Goal: Information Seeking & Learning: Learn about a topic

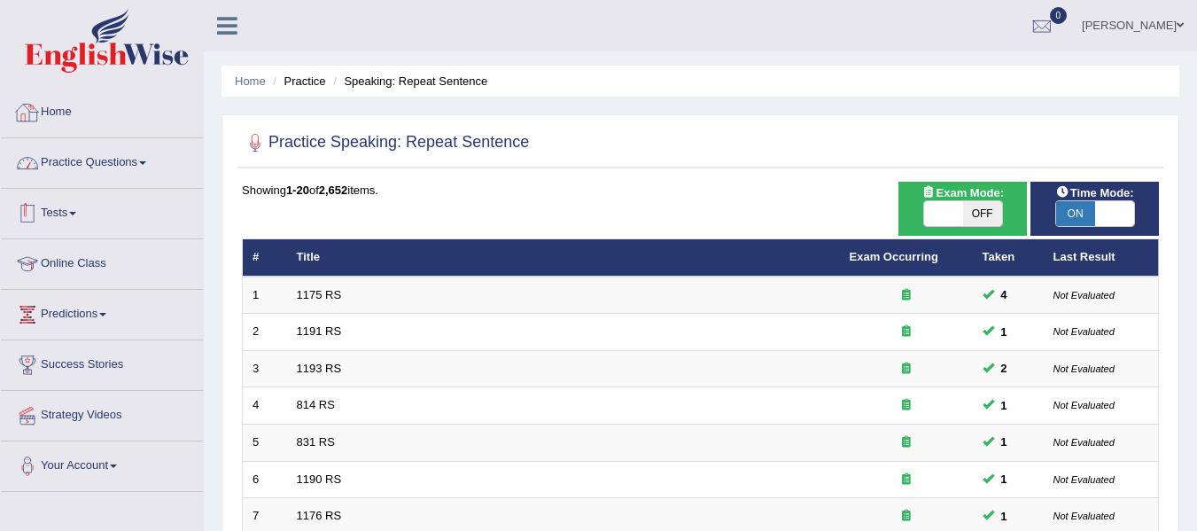
click at [54, 112] on link "Home" at bounding box center [102, 110] width 202 height 44
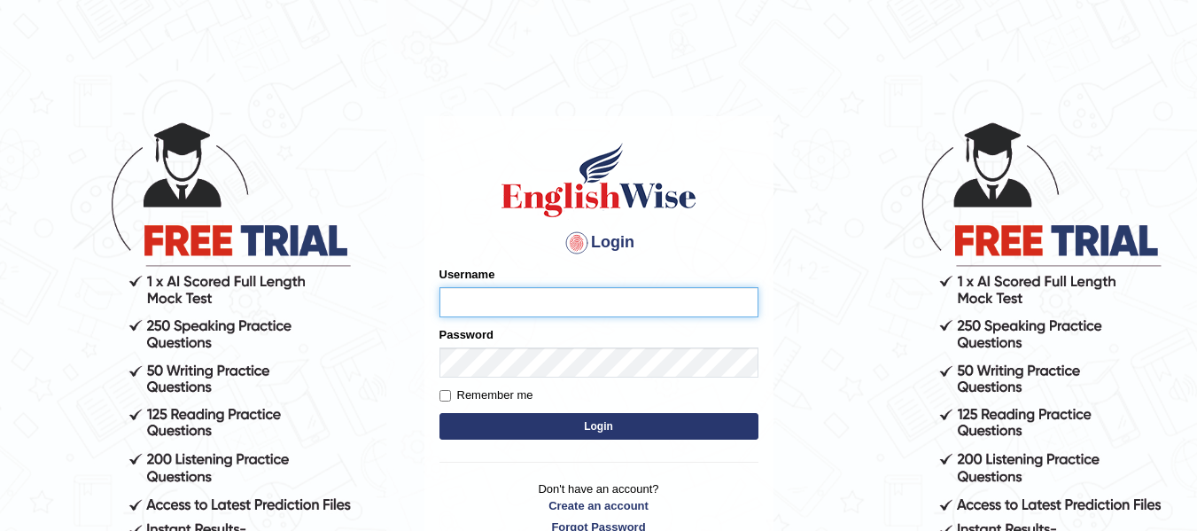
type input "jsantiago"
click at [473, 424] on button "Login" at bounding box center [599, 426] width 319 height 27
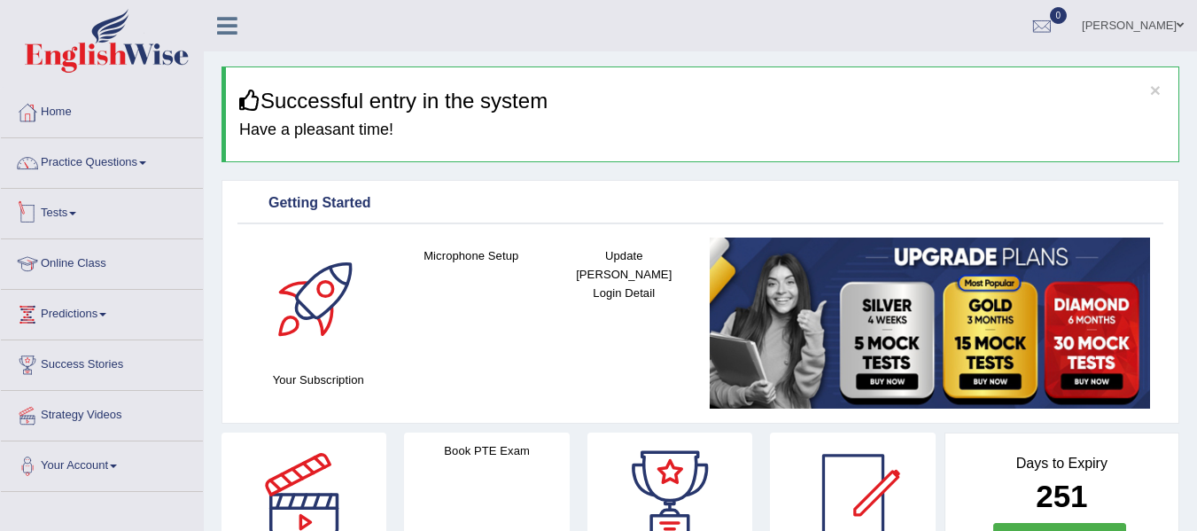
click at [75, 209] on link "Tests" at bounding box center [102, 211] width 202 height 44
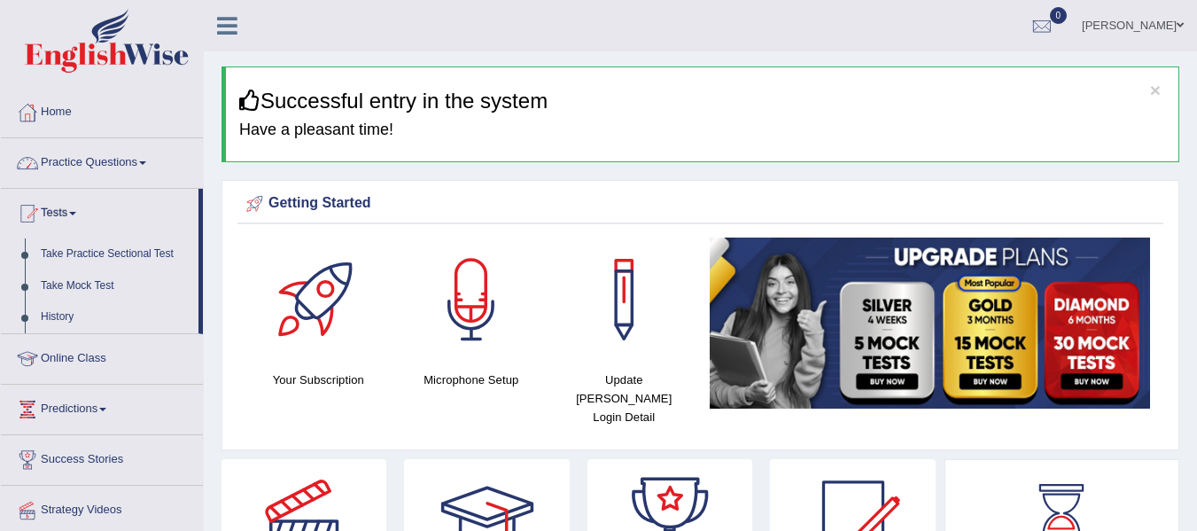
click at [124, 173] on link "Practice Questions" at bounding box center [102, 160] width 202 height 44
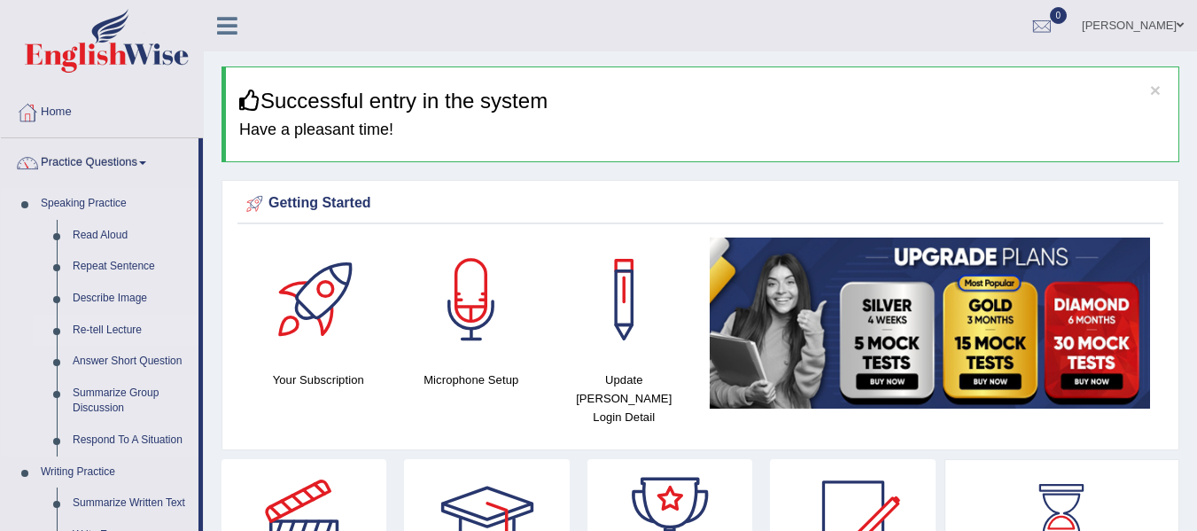
click at [109, 326] on link "Re-tell Lecture" at bounding box center [132, 331] width 134 height 32
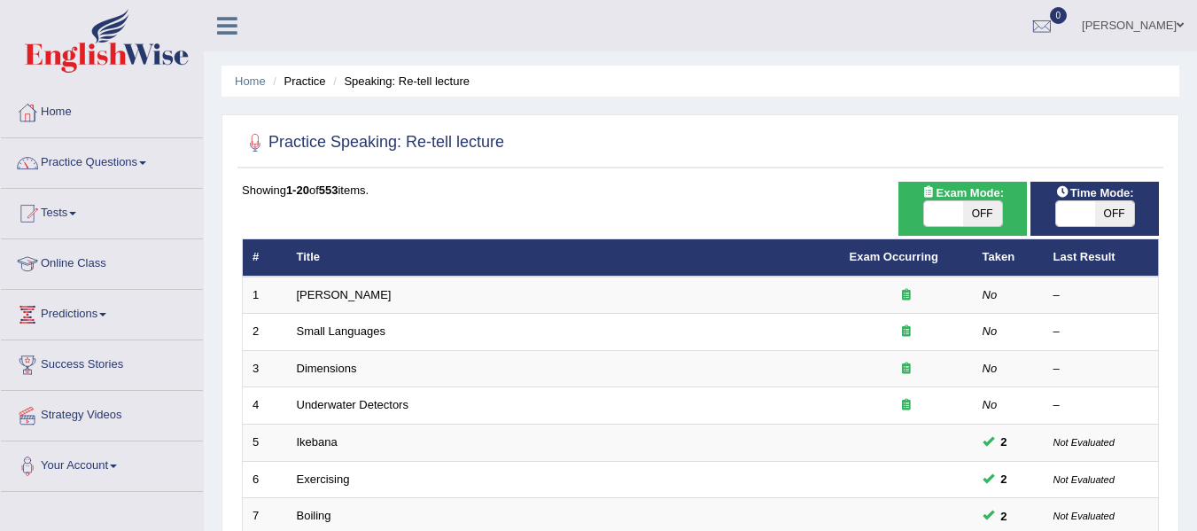
click at [1086, 222] on span at bounding box center [1075, 213] width 39 height 25
checkbox input "true"
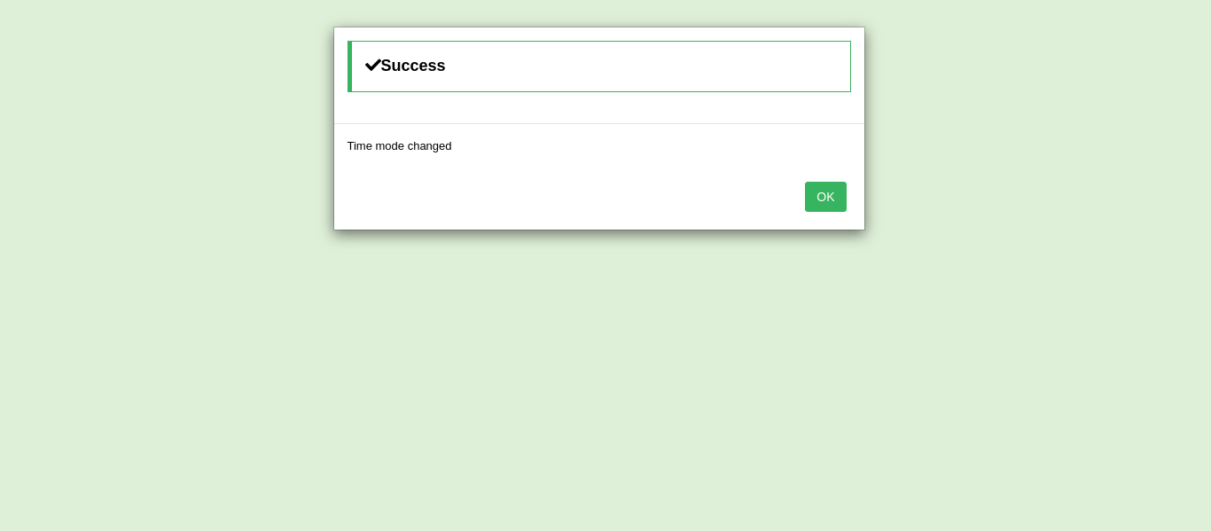
click at [843, 209] on button "OK" at bounding box center [825, 197] width 41 height 30
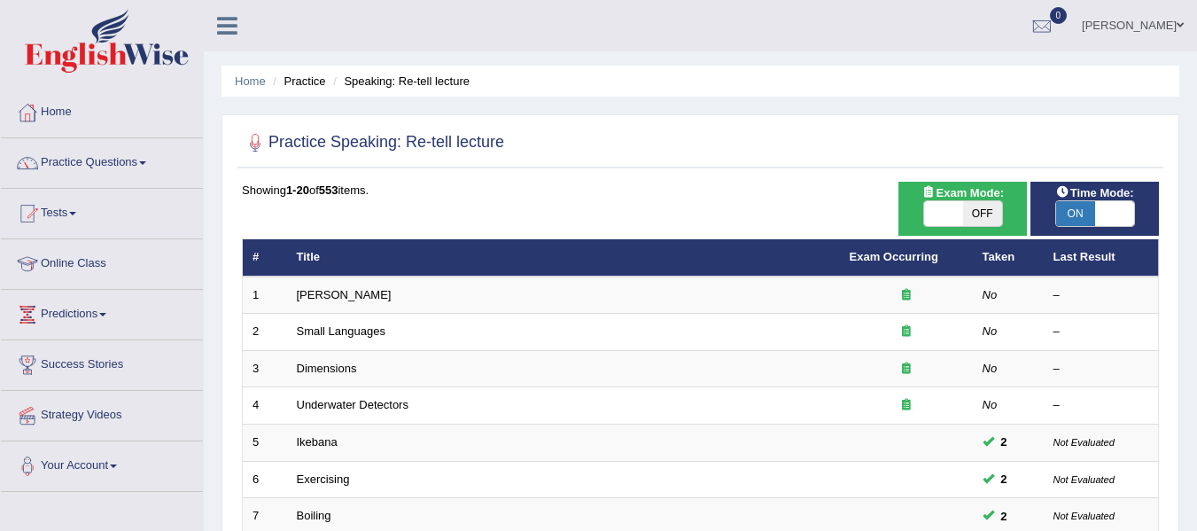
click at [954, 214] on span at bounding box center [943, 213] width 39 height 25
checkbox input "true"
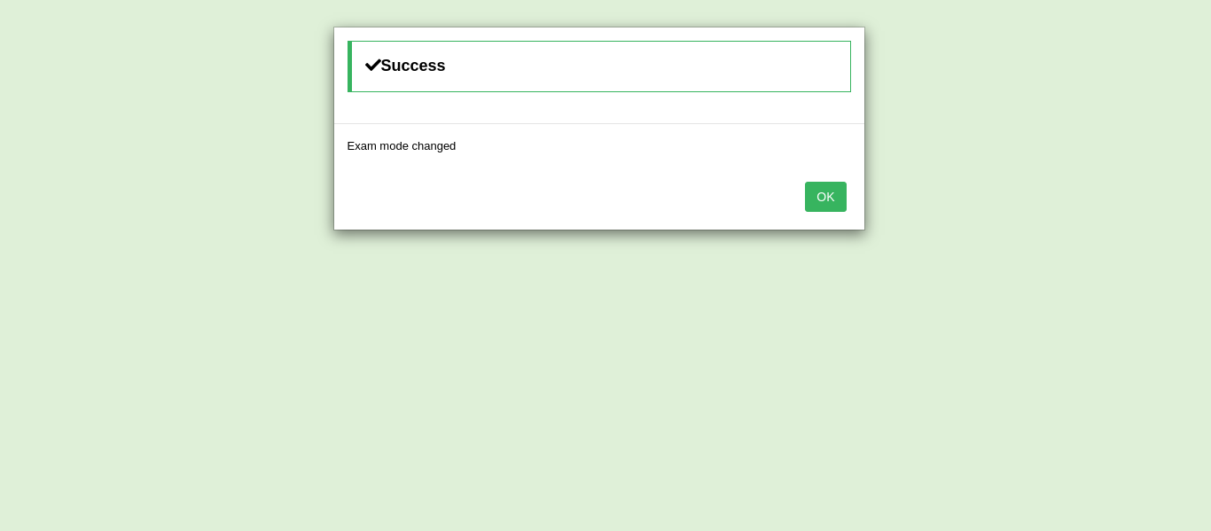
click at [820, 205] on button "OK" at bounding box center [825, 197] width 41 height 30
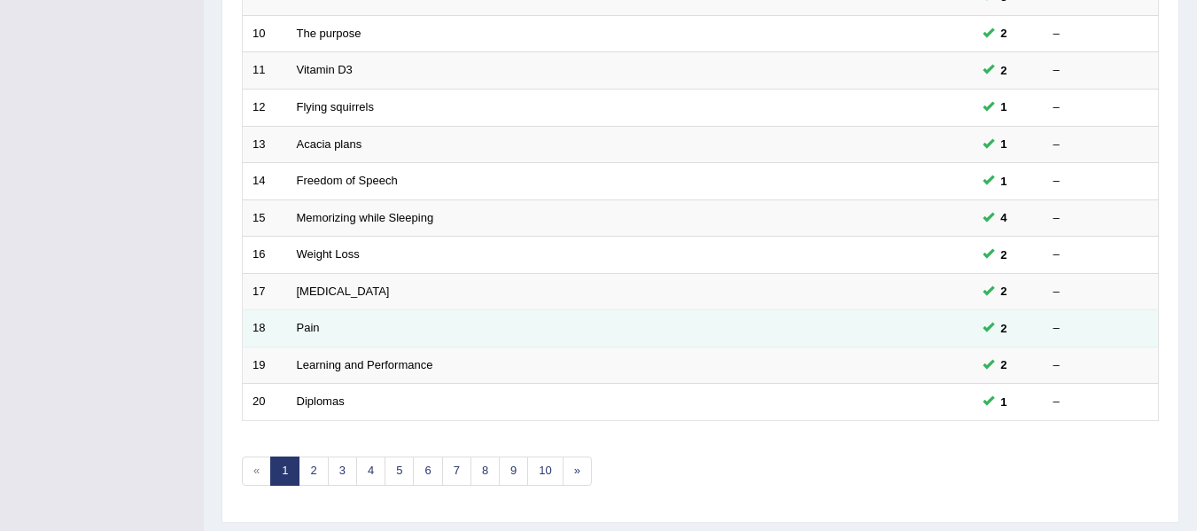
scroll to position [642, 0]
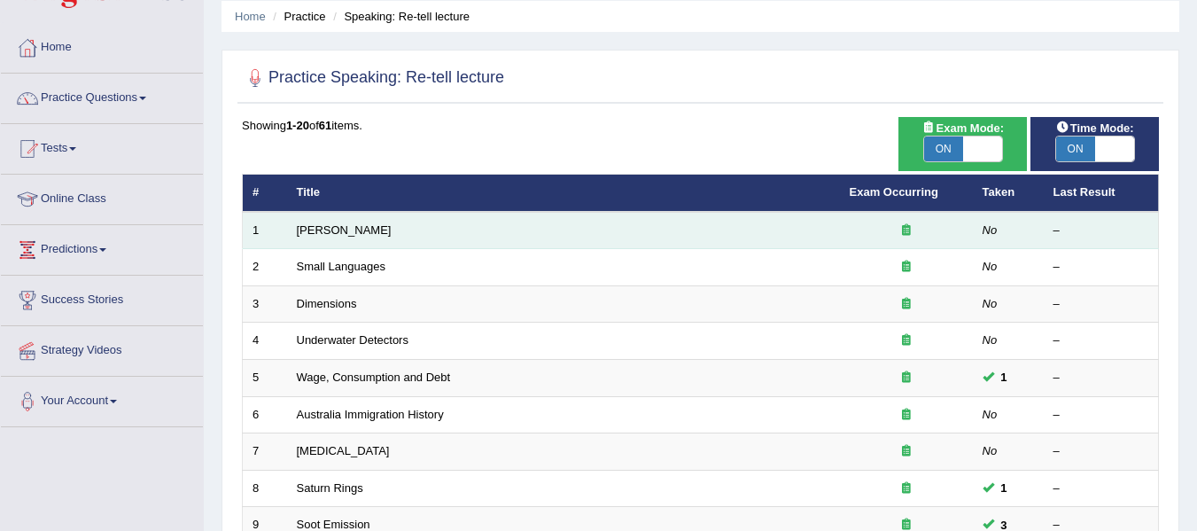
scroll to position [22, 0]
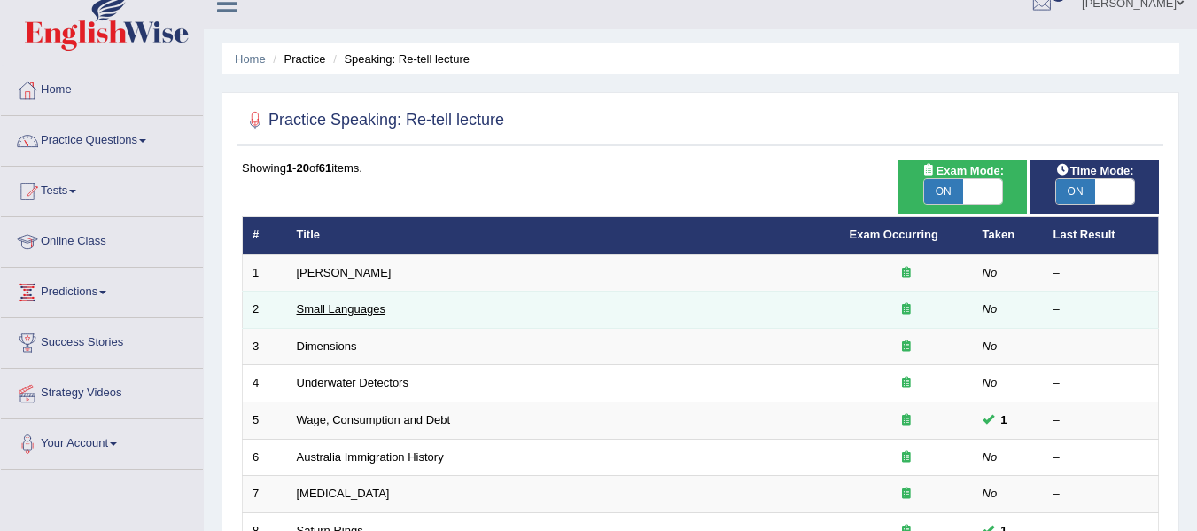
click at [334, 305] on link "Small Languages" at bounding box center [341, 308] width 89 height 13
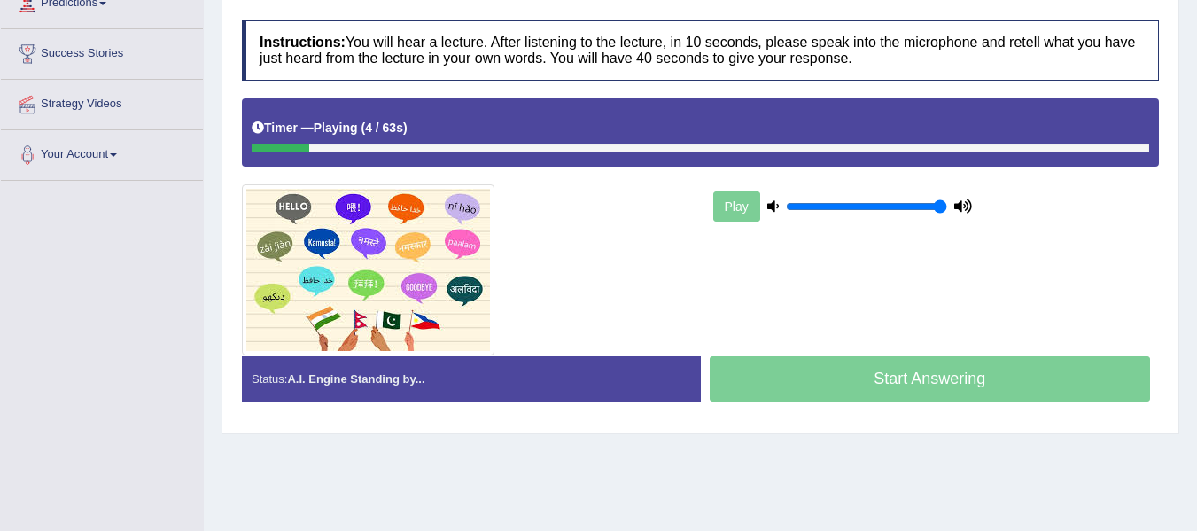
type input "1"
click at [938, 204] on input "range" at bounding box center [866, 206] width 161 height 14
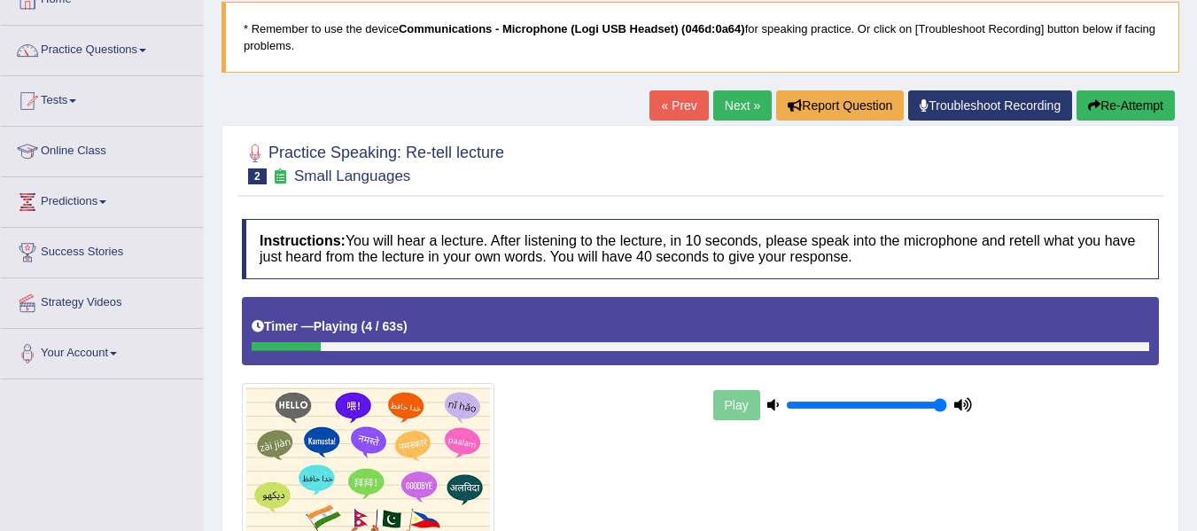
scroll to position [45, 0]
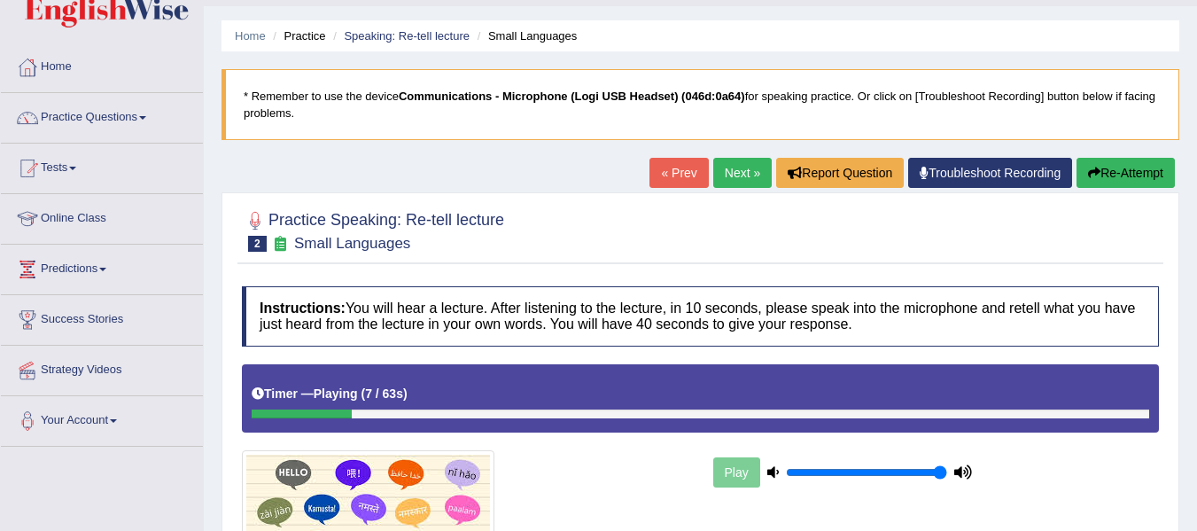
click at [1124, 173] on button "Re-Attempt" at bounding box center [1126, 173] width 98 height 30
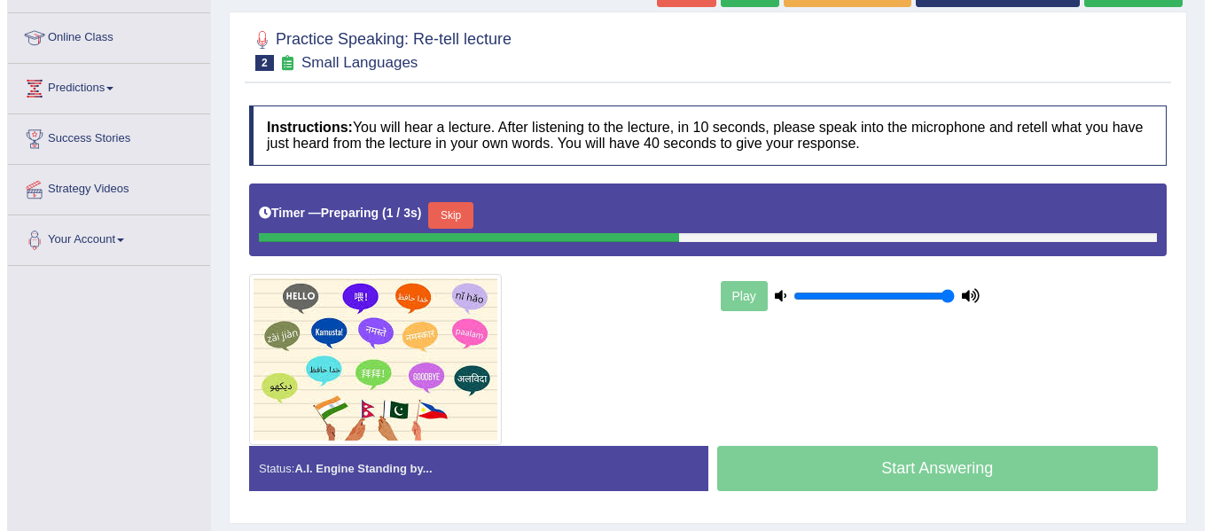
scroll to position [311, 0]
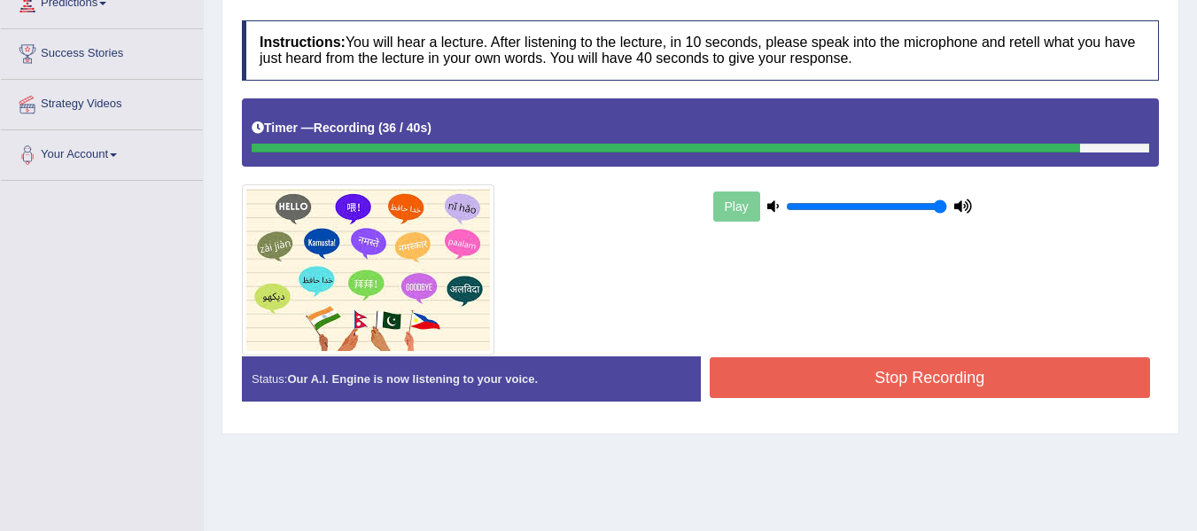
click at [1018, 377] on button "Stop Recording" at bounding box center [930, 377] width 441 height 41
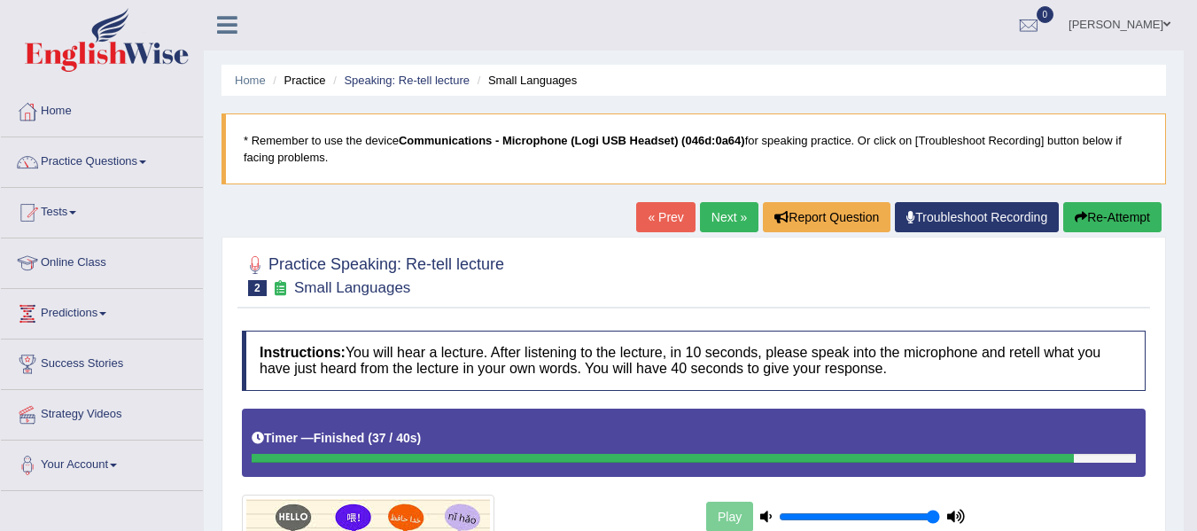
scroll to position [0, 0]
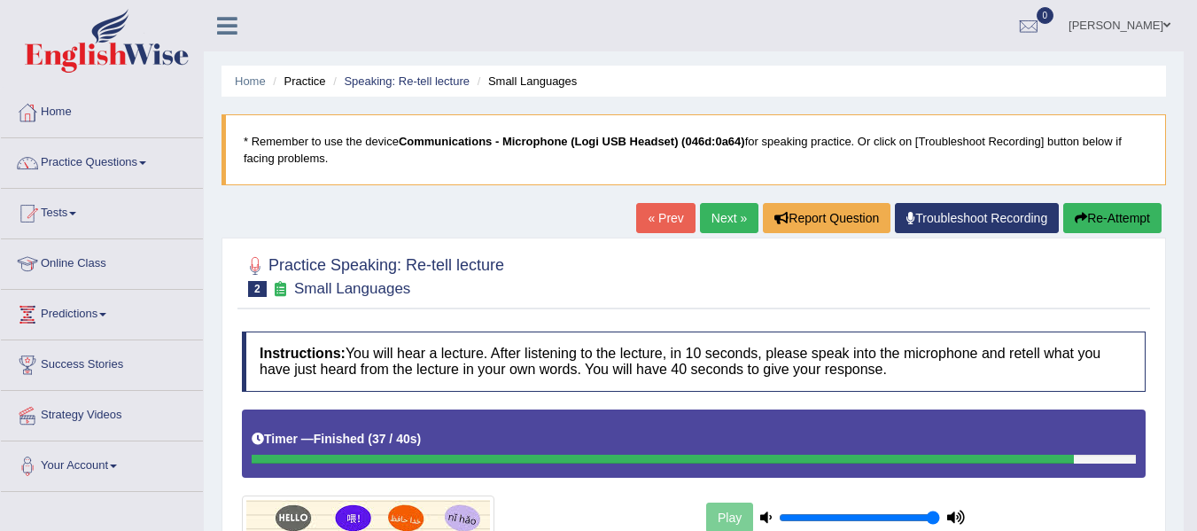
click at [1086, 221] on button "Re-Attempt" at bounding box center [1112, 218] width 98 height 30
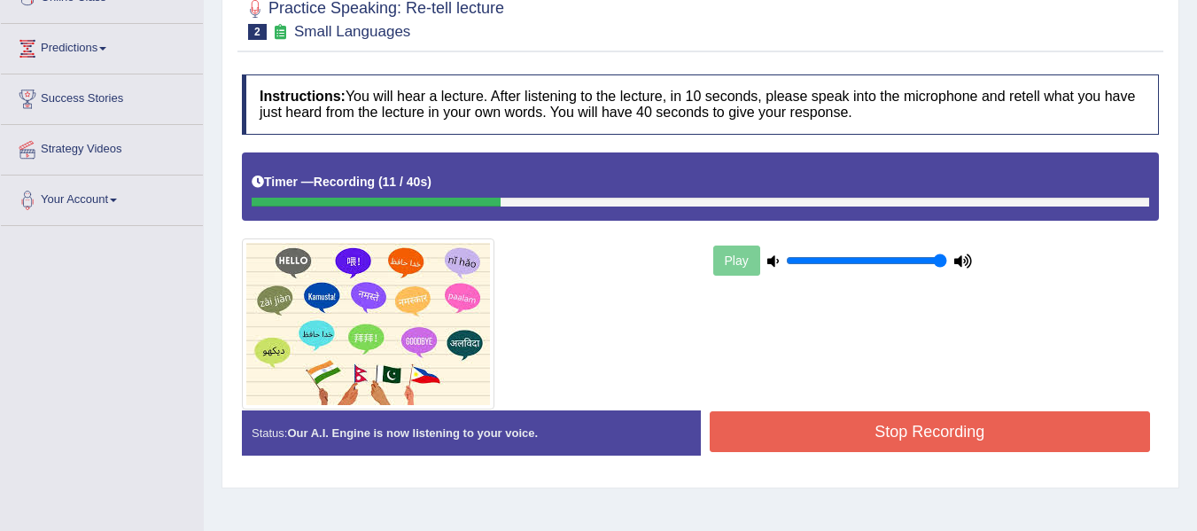
scroll to position [89, 0]
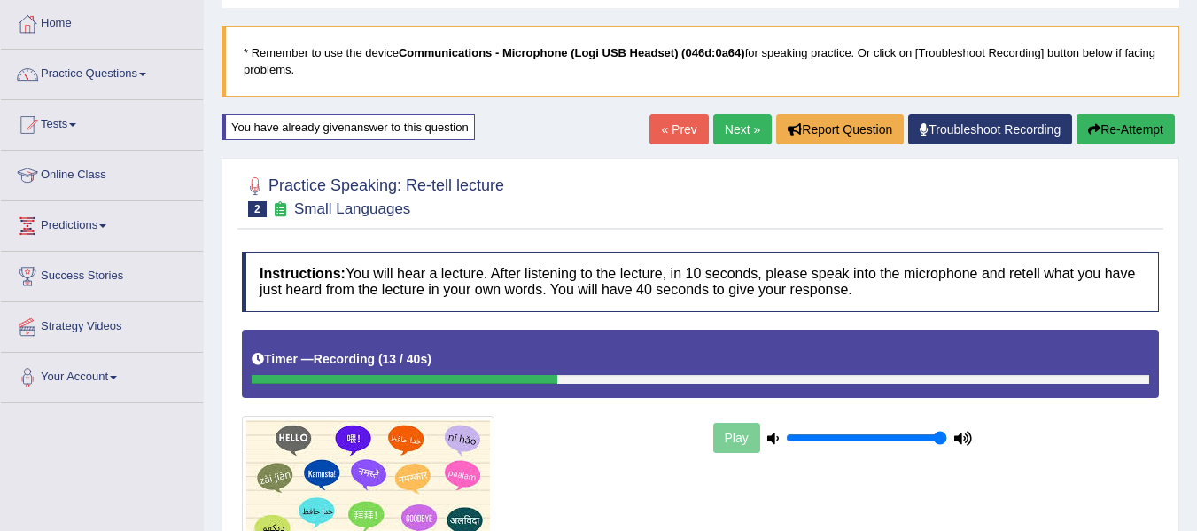
click at [1116, 121] on button "Re-Attempt" at bounding box center [1126, 129] width 98 height 30
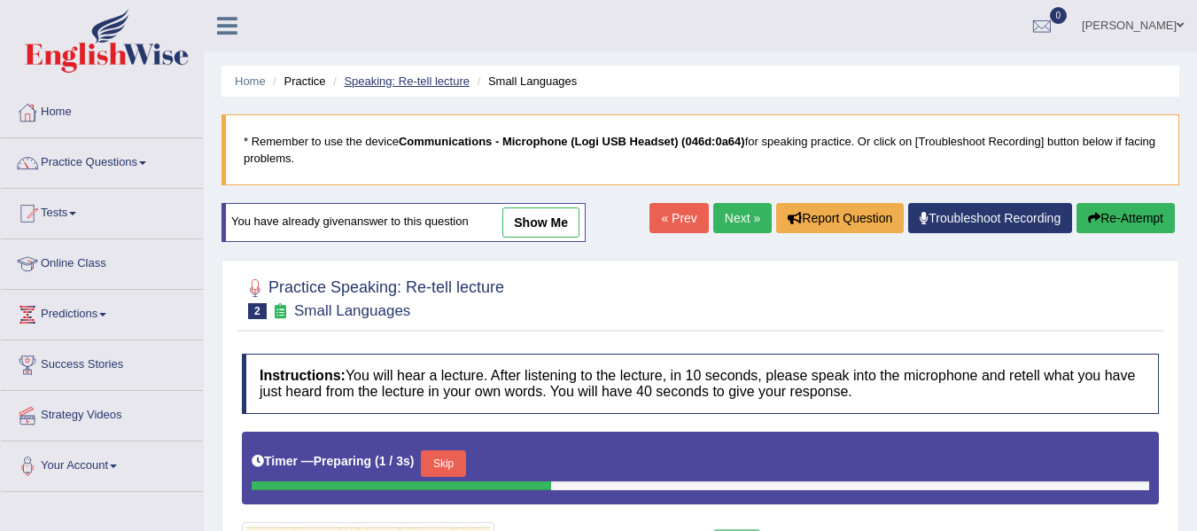
click at [431, 83] on link "Speaking: Re-tell lecture" at bounding box center [407, 80] width 126 height 13
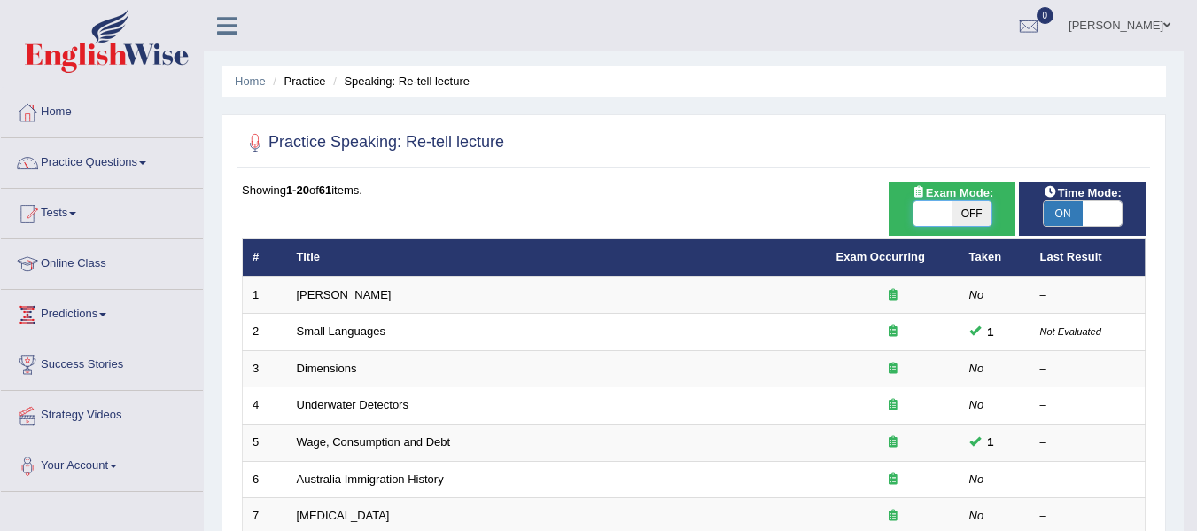
click at [1100, 216] on span at bounding box center [1102, 213] width 39 height 25
checkbox input "false"
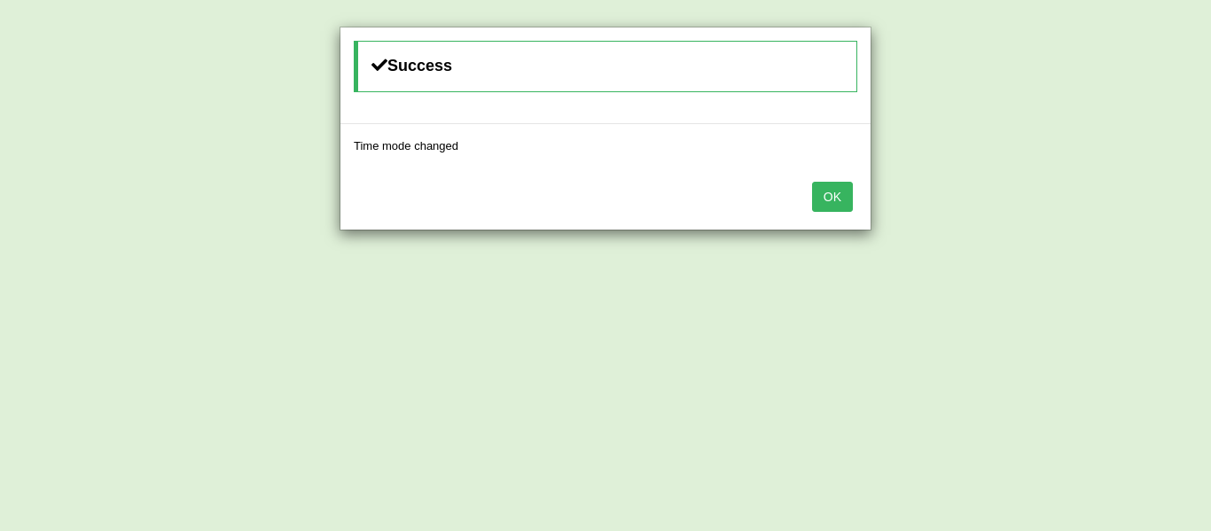
click at [845, 205] on button "OK" at bounding box center [832, 197] width 41 height 30
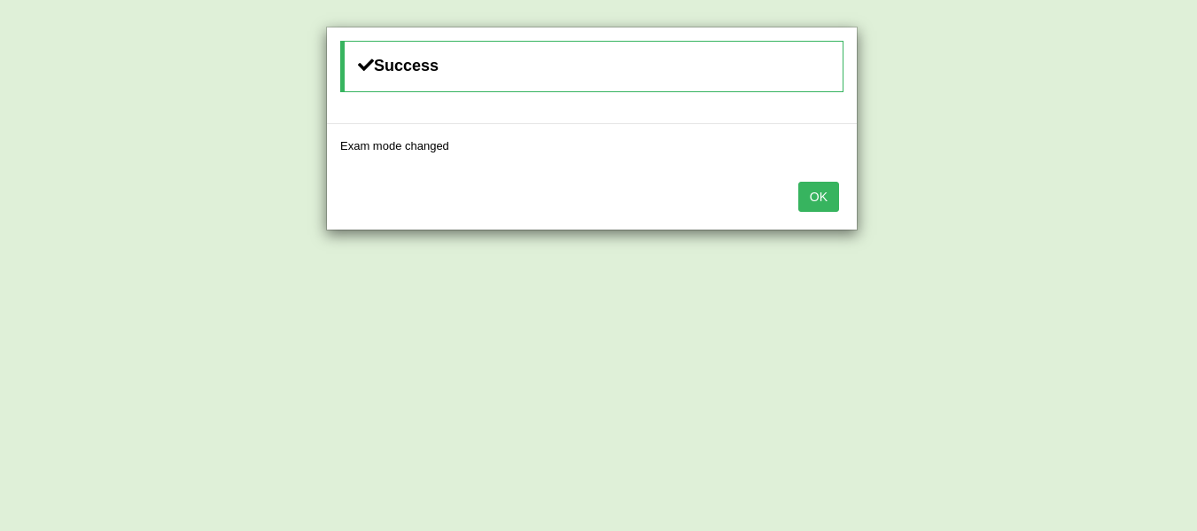
click at [827, 204] on button "OK" at bounding box center [818, 197] width 41 height 30
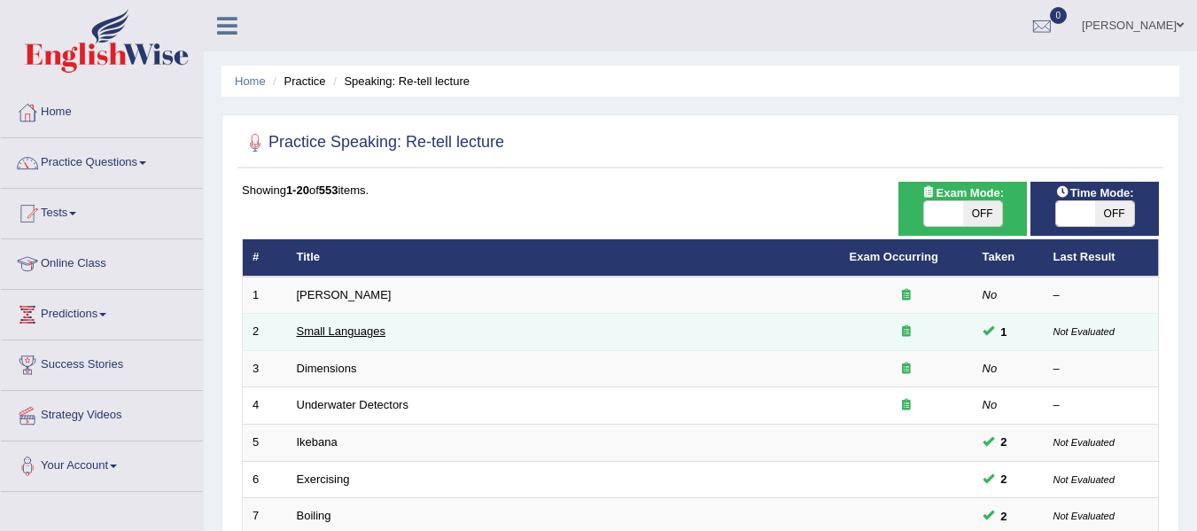
click at [363, 329] on link "Small Languages" at bounding box center [341, 330] width 89 height 13
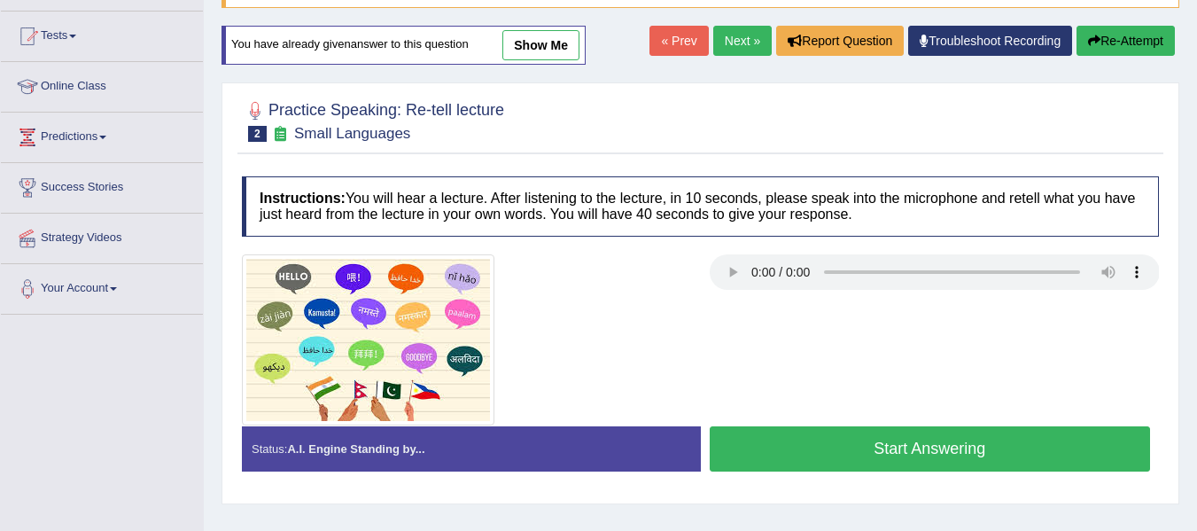
click at [931, 462] on button "Start Answering" at bounding box center [930, 448] width 441 height 45
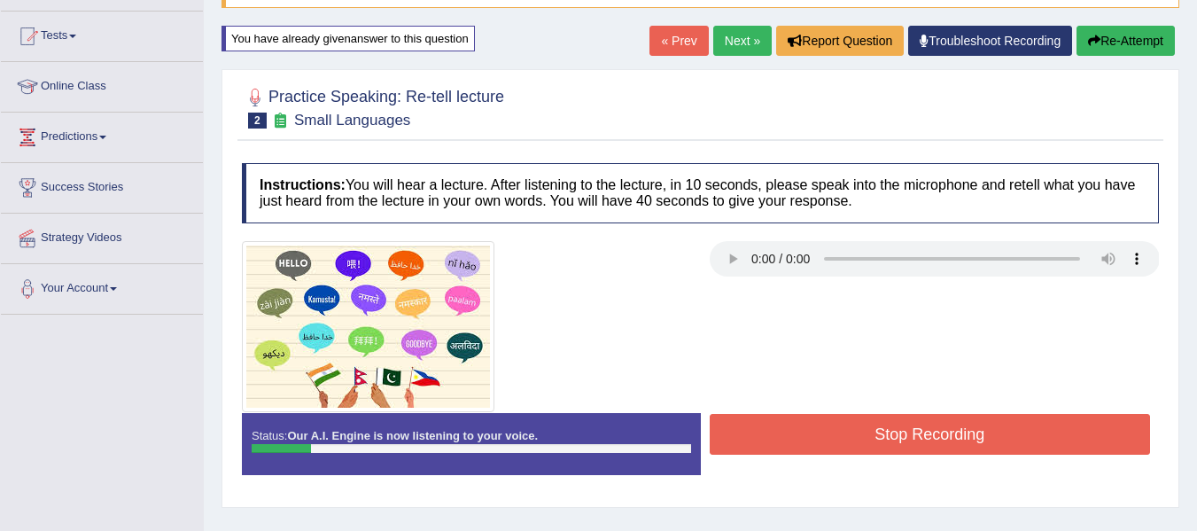
click at [928, 432] on button "Stop Recording" at bounding box center [930, 434] width 441 height 41
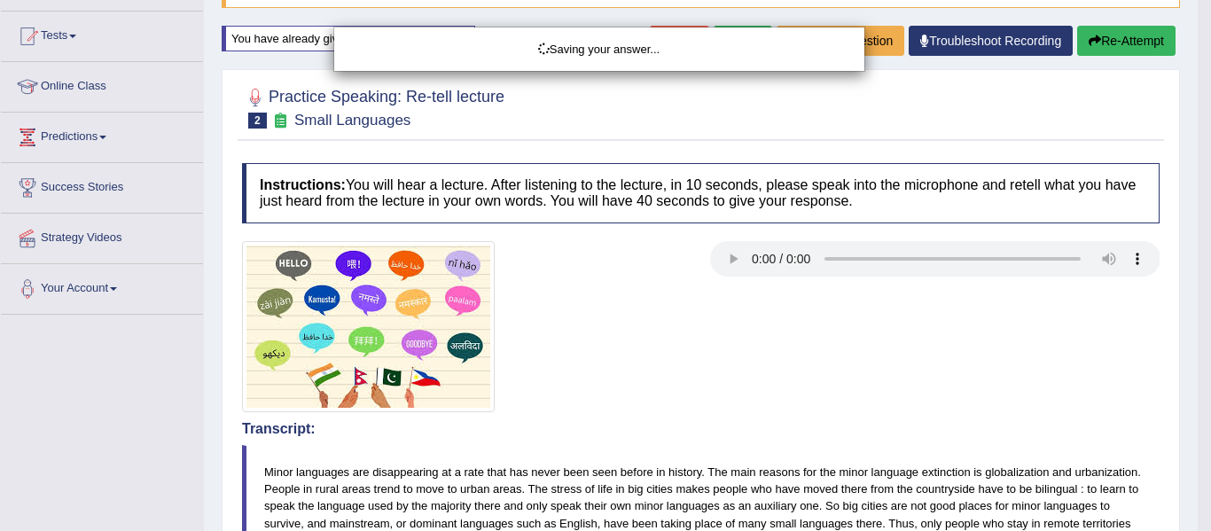
click at [1125, 51] on div "Saving your answer..." at bounding box center [605, 265] width 1211 height 531
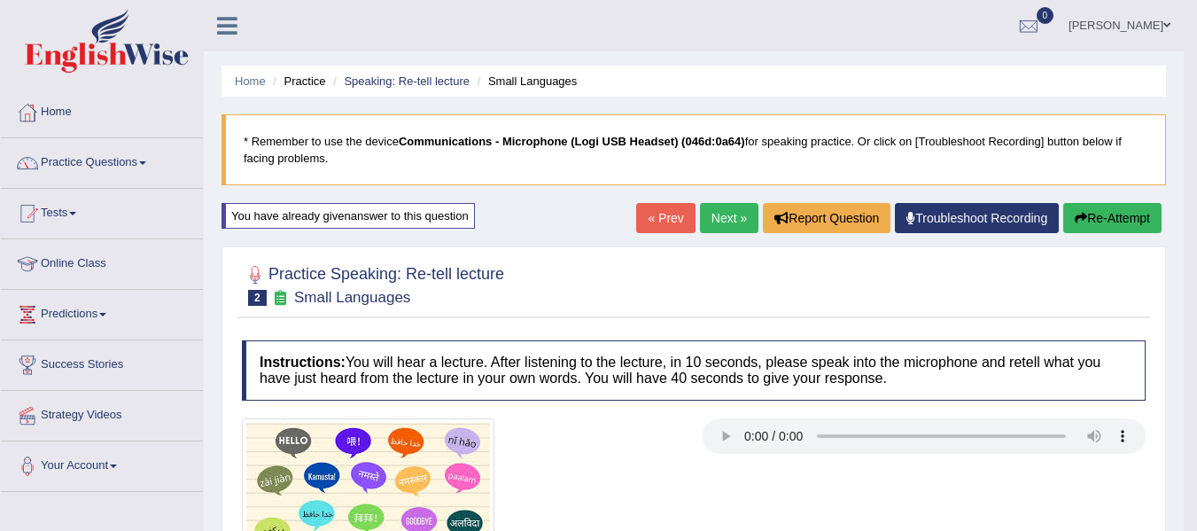
click at [1098, 213] on button "Re-Attempt" at bounding box center [1112, 218] width 98 height 30
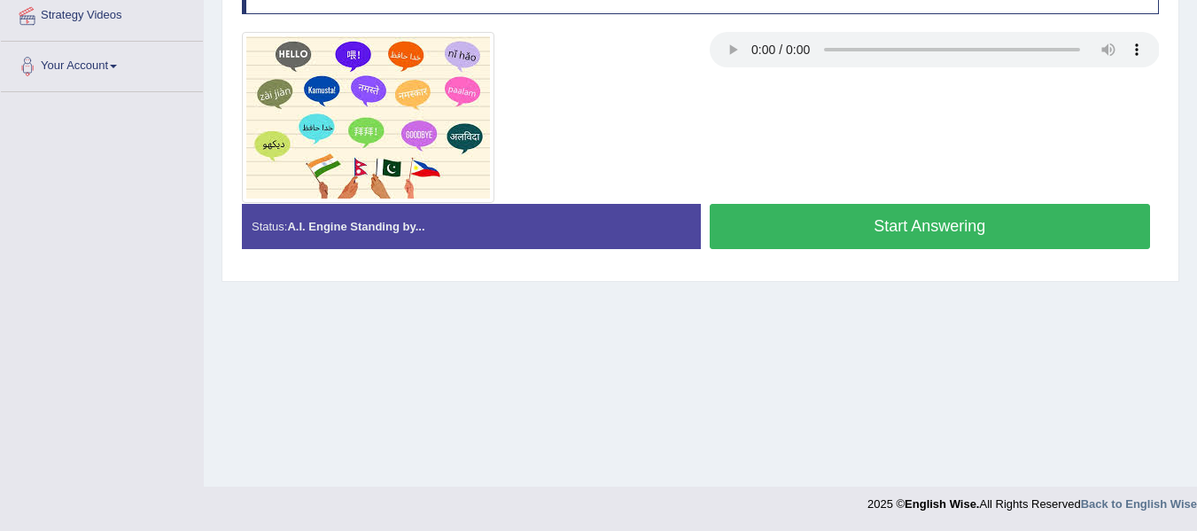
click at [983, 233] on button "Start Answering" at bounding box center [930, 226] width 441 height 45
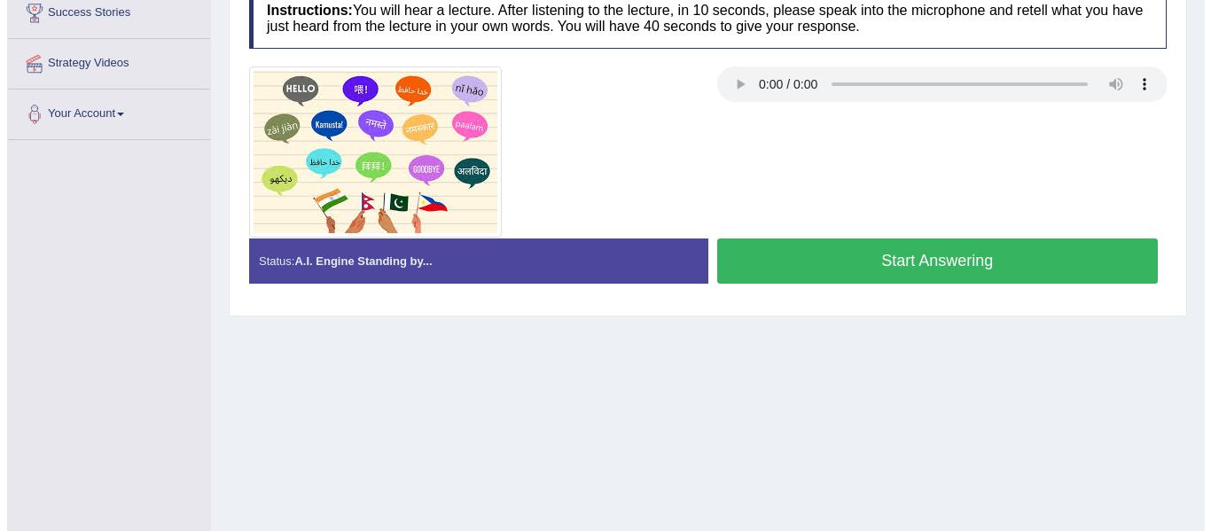
scroll to position [311, 0]
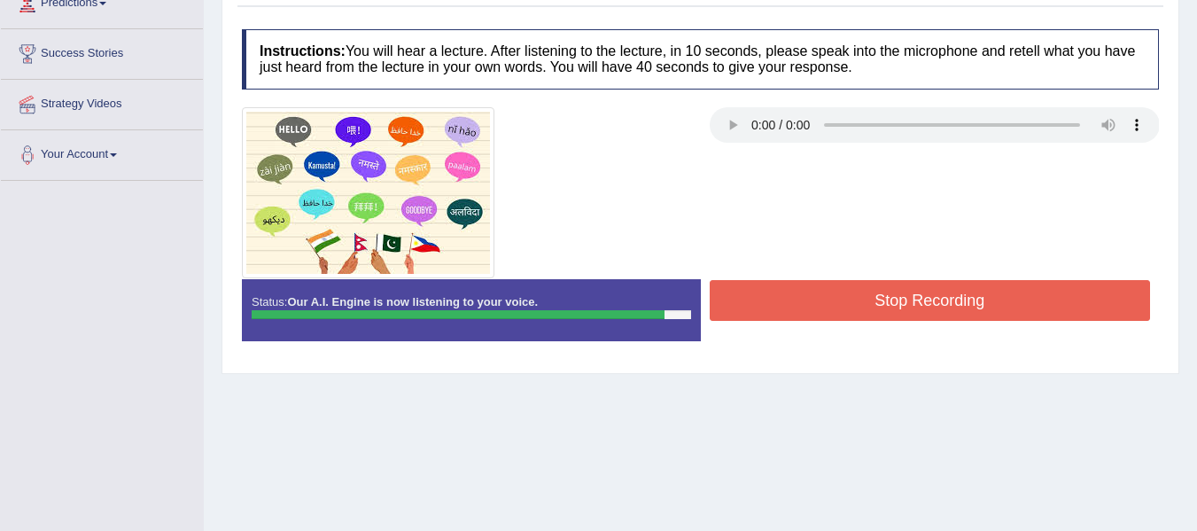
click at [936, 287] on button "Stop Recording" at bounding box center [930, 300] width 441 height 41
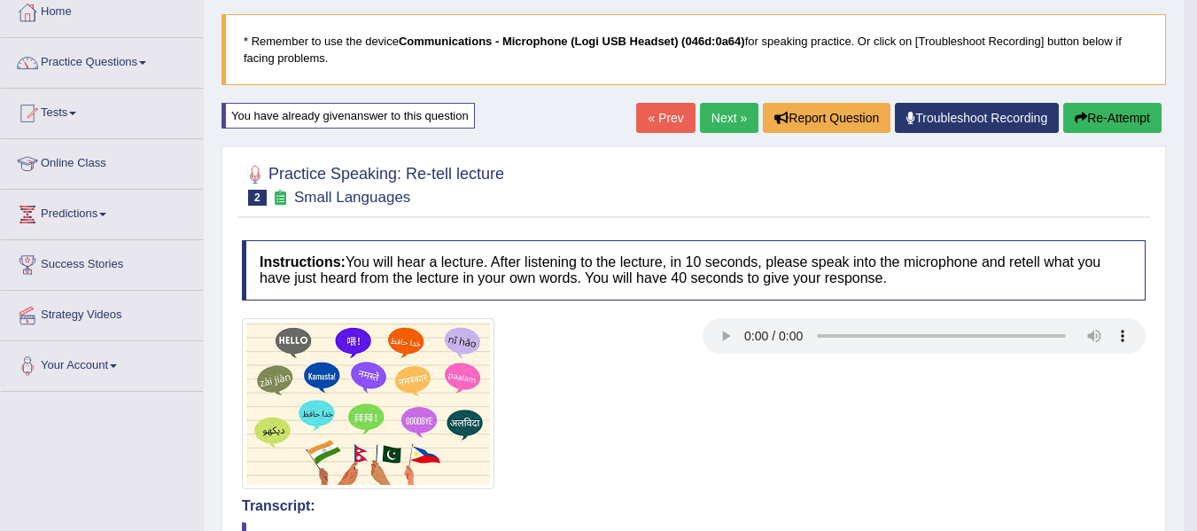
scroll to position [34, 0]
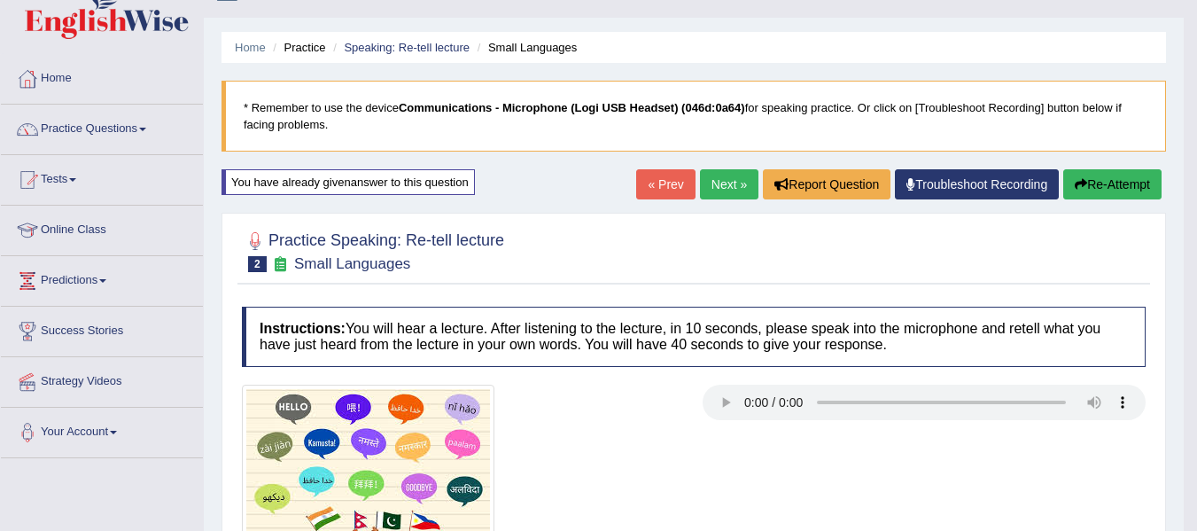
click at [1104, 184] on button "Re-Attempt" at bounding box center [1112, 184] width 98 height 30
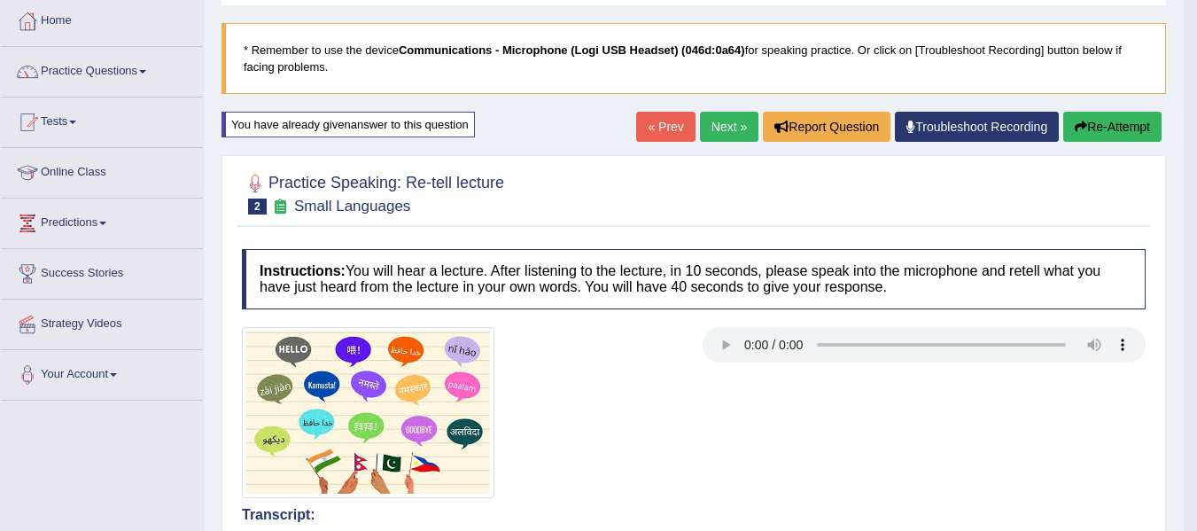
scroll to position [211, 0]
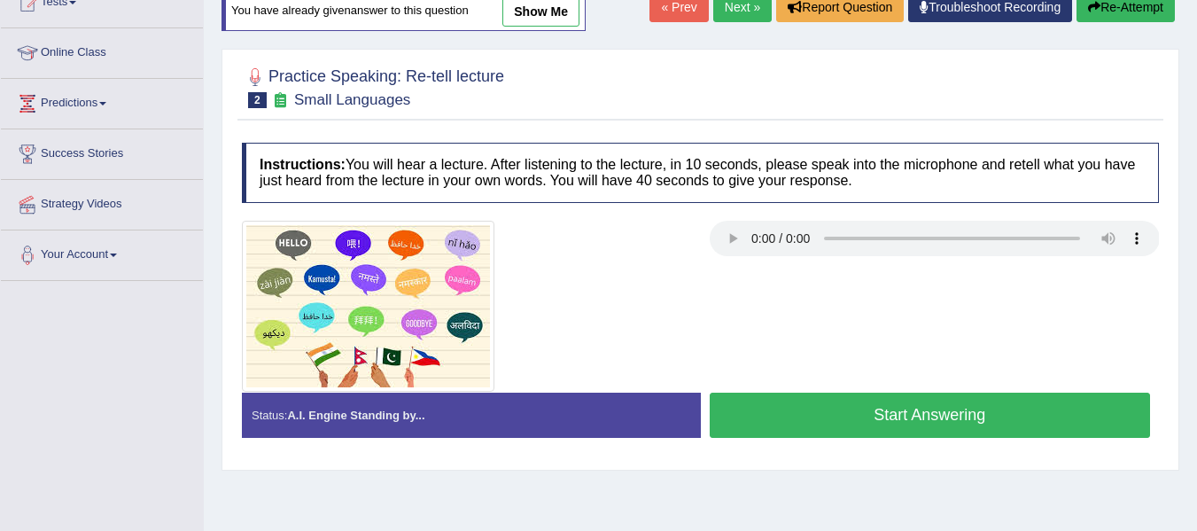
scroll to position [211, 0]
click at [909, 417] on button "Start Answering" at bounding box center [930, 415] width 441 height 45
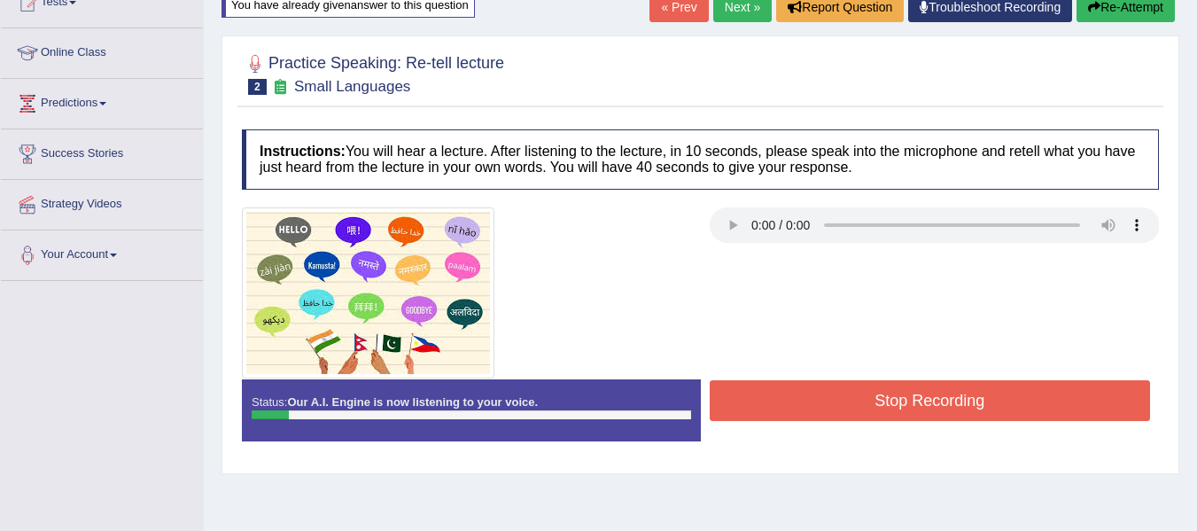
click at [1102, 16] on button "Re-Attempt" at bounding box center [1126, 7] width 98 height 30
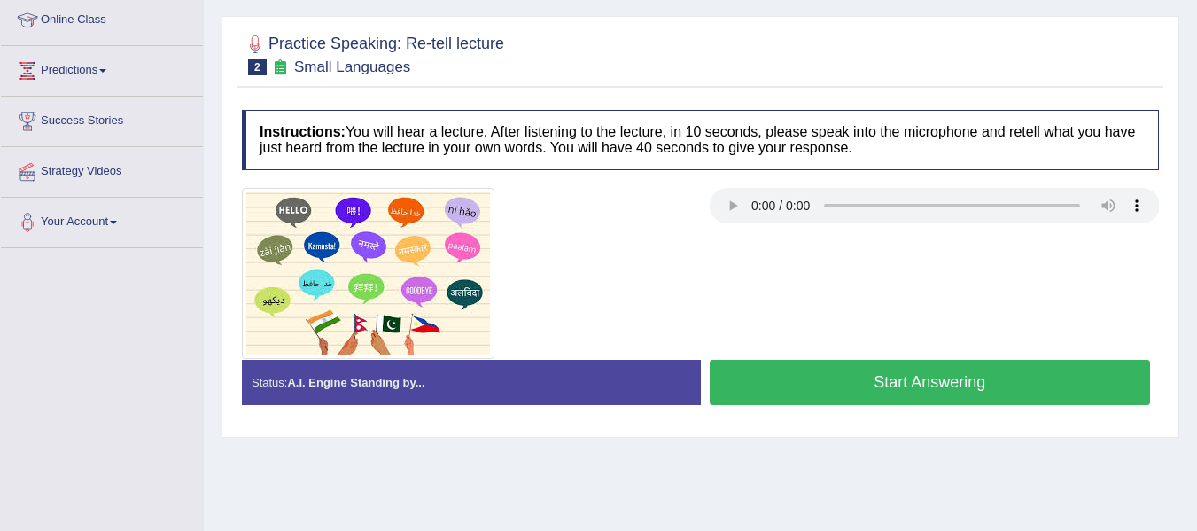
click at [893, 387] on button "Start Answering" at bounding box center [930, 382] width 441 height 45
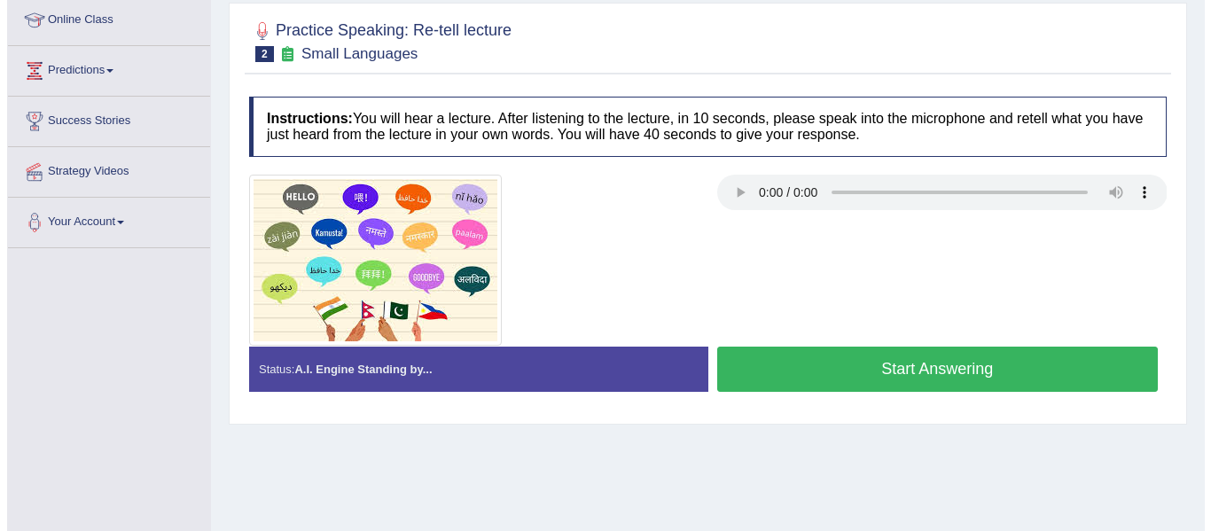
scroll to position [211, 0]
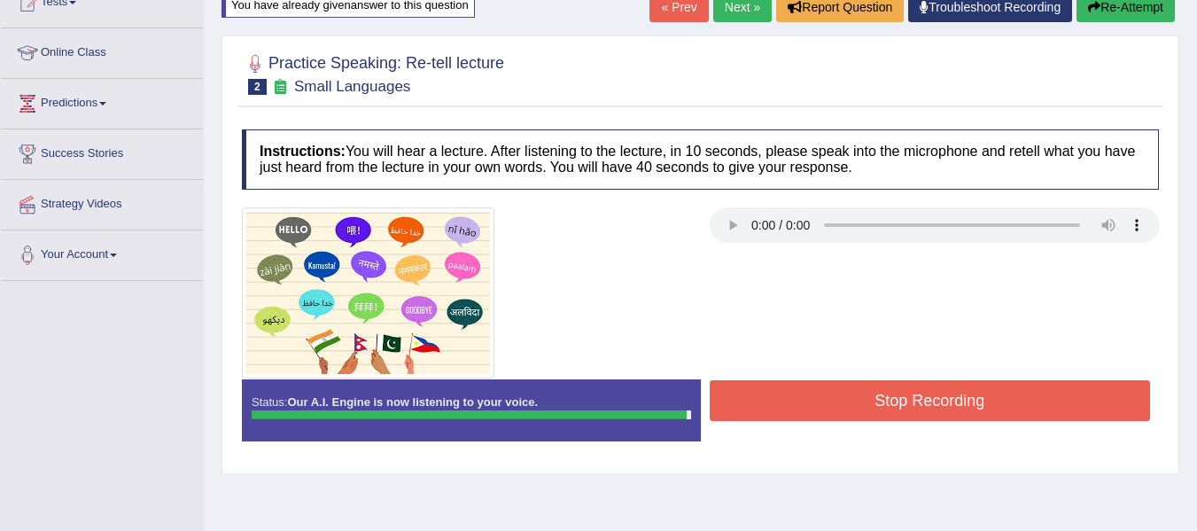
click at [922, 397] on button "Stop Recording" at bounding box center [930, 400] width 441 height 41
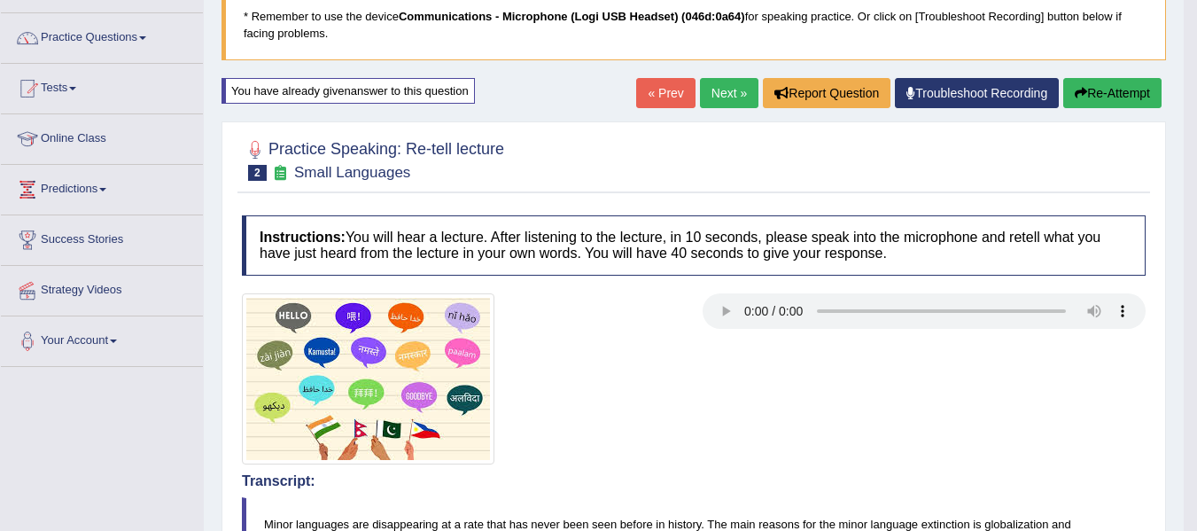
scroll to position [122, 0]
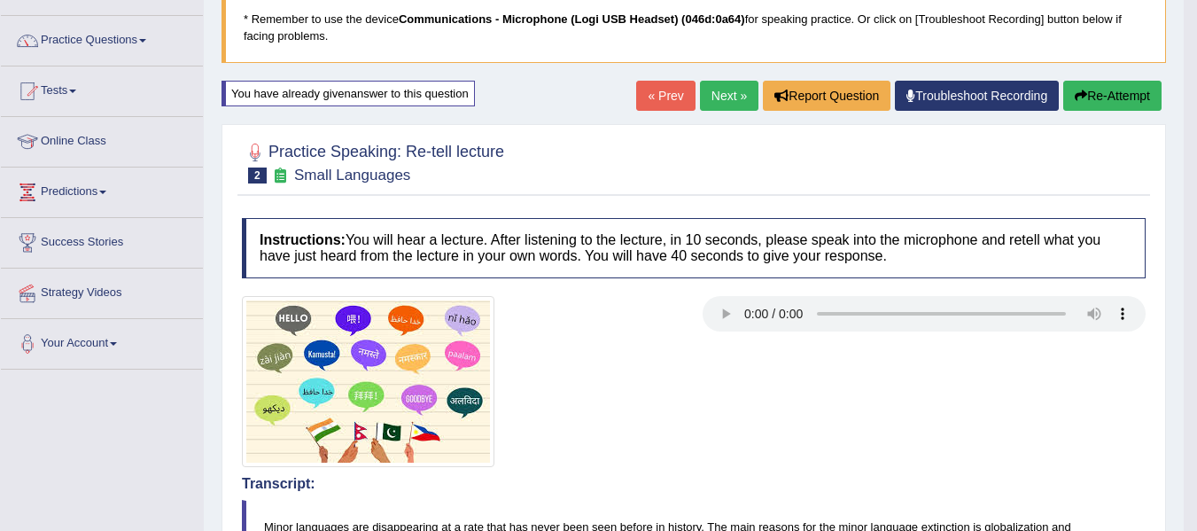
click at [1086, 95] on button "Re-Attempt" at bounding box center [1112, 96] width 98 height 30
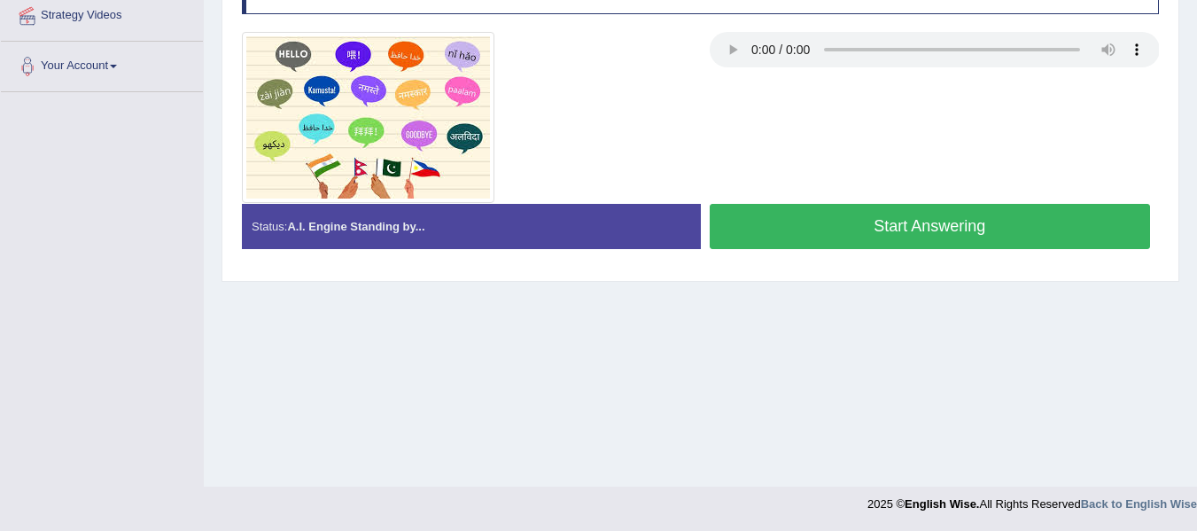
click at [980, 218] on button "Start Answering" at bounding box center [930, 226] width 441 height 45
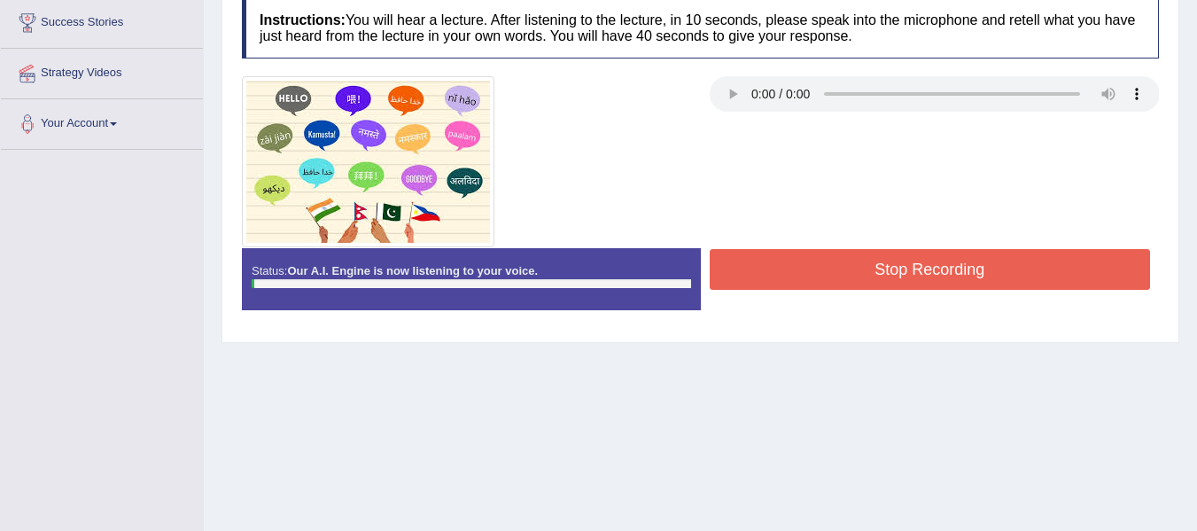
scroll to position [311, 0]
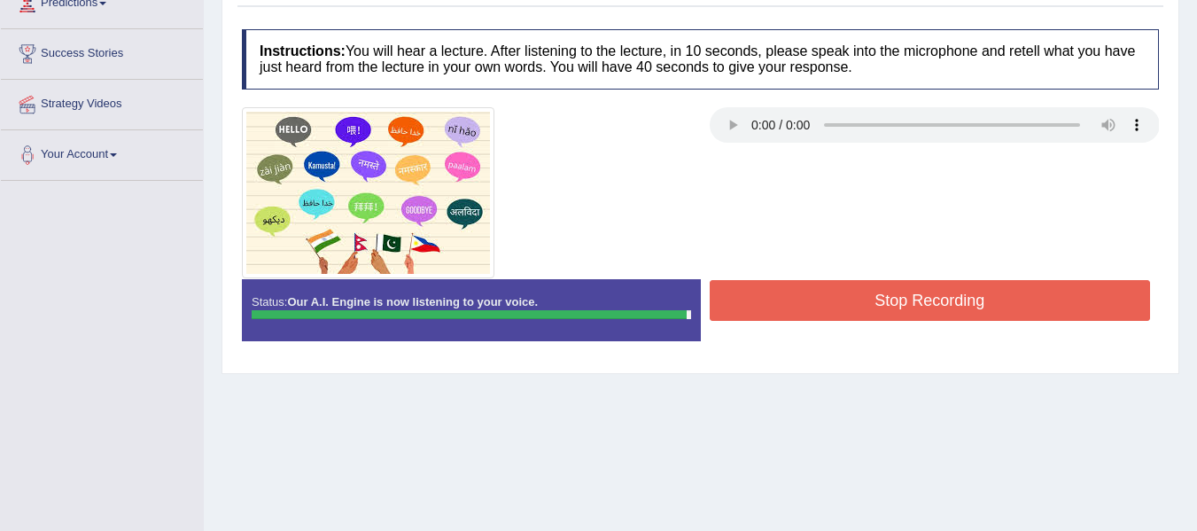
click at [948, 290] on button "Stop Recording" at bounding box center [930, 300] width 441 height 41
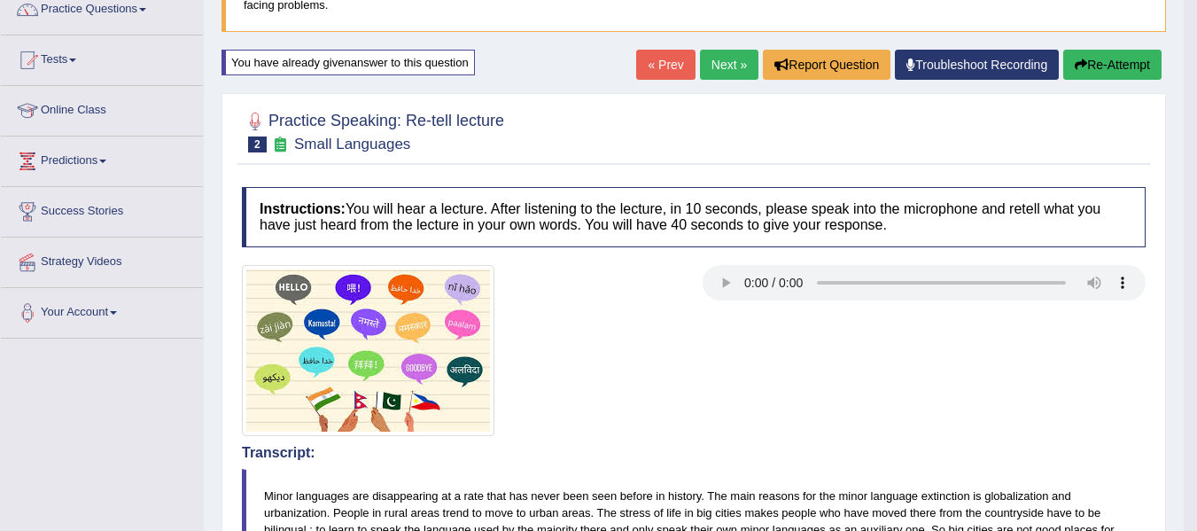
scroll to position [122, 0]
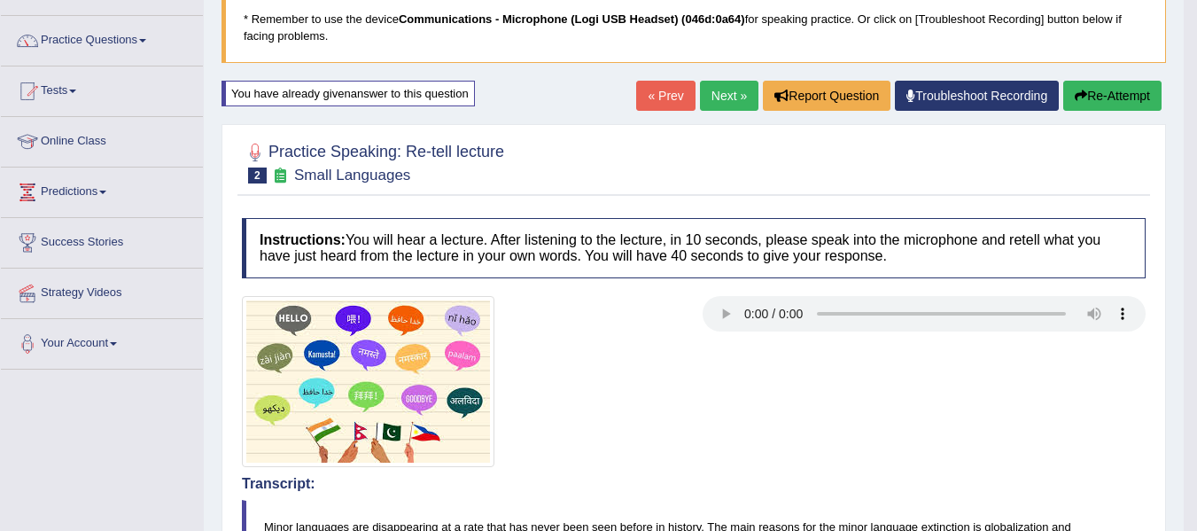
click at [1107, 82] on button "Re-Attempt" at bounding box center [1112, 96] width 98 height 30
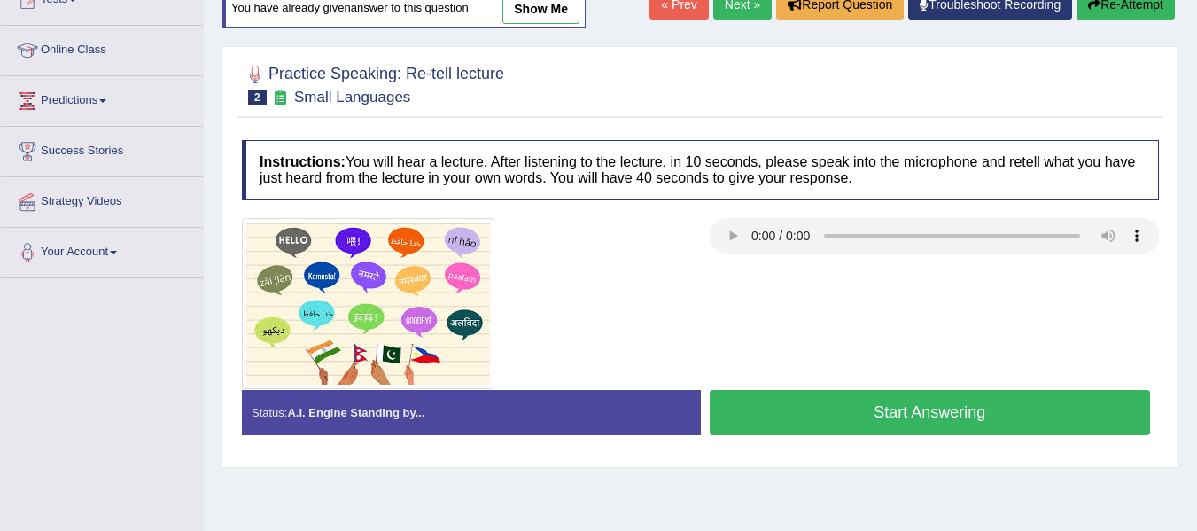
scroll to position [311, 0]
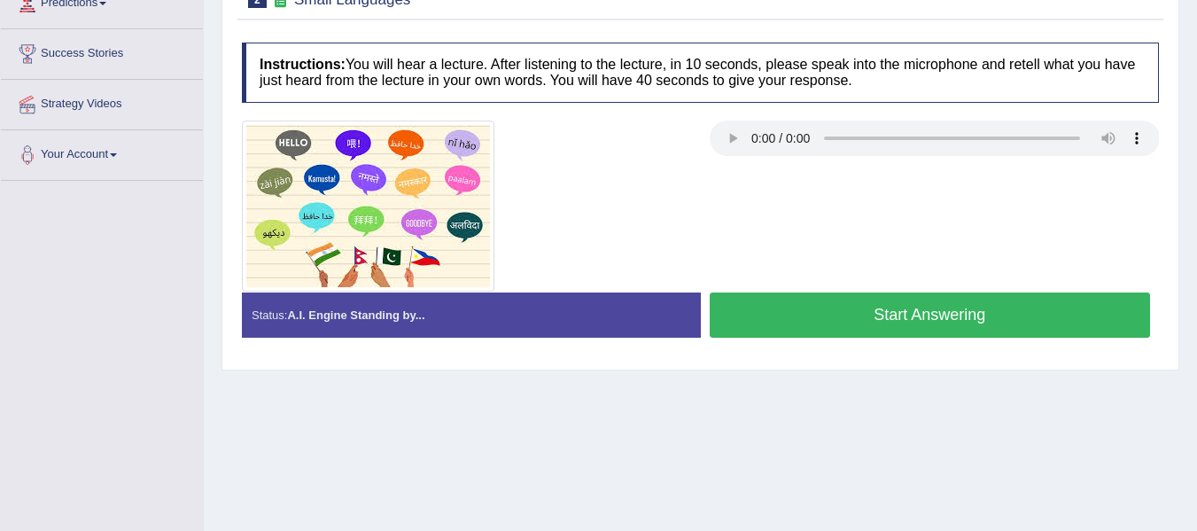
click at [958, 313] on button "Start Answering" at bounding box center [930, 314] width 441 height 45
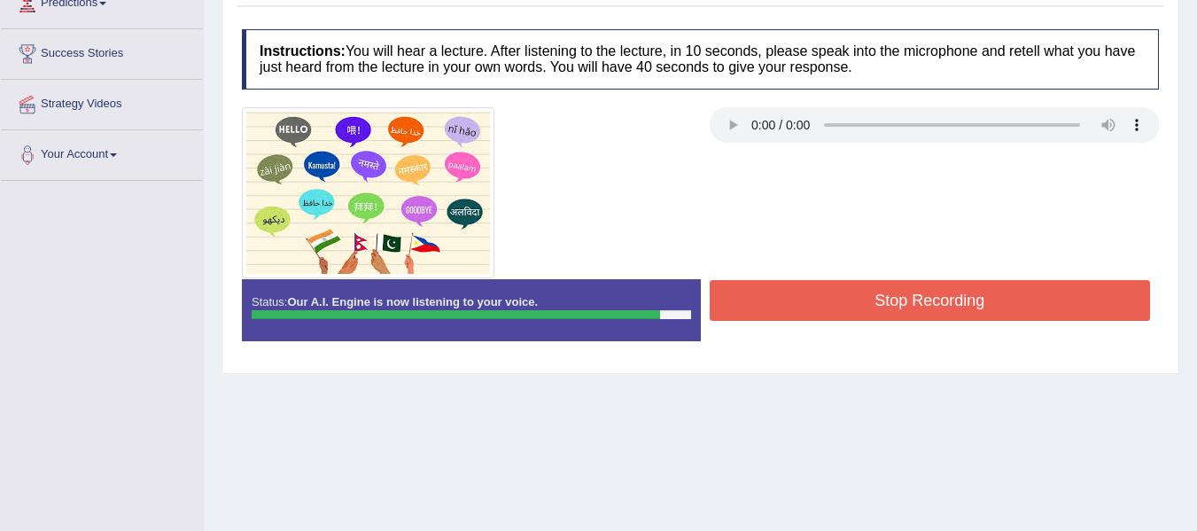
click at [954, 311] on button "Stop Recording" at bounding box center [930, 300] width 441 height 41
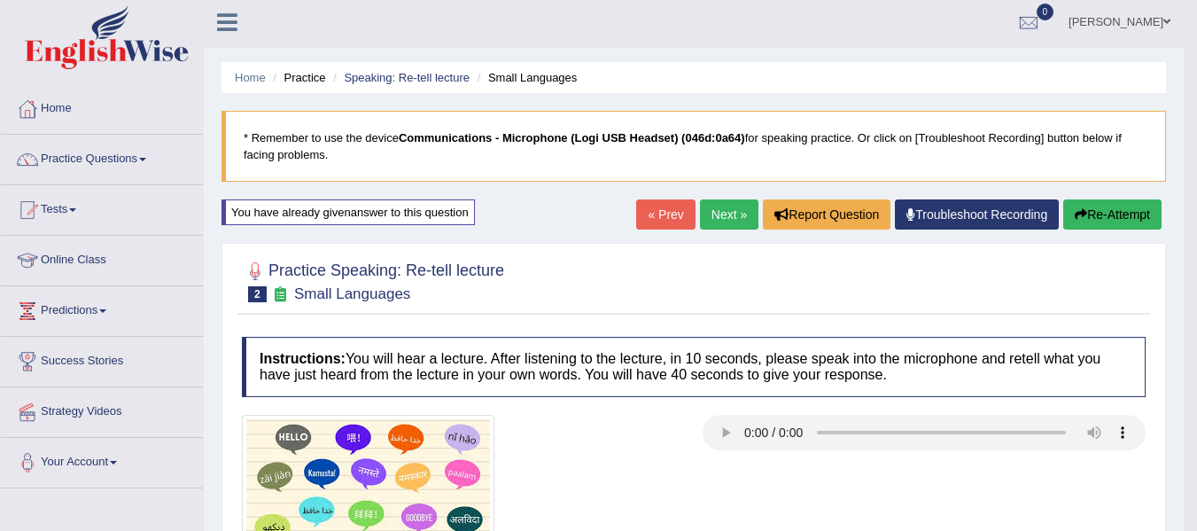
scroll to position [0, 0]
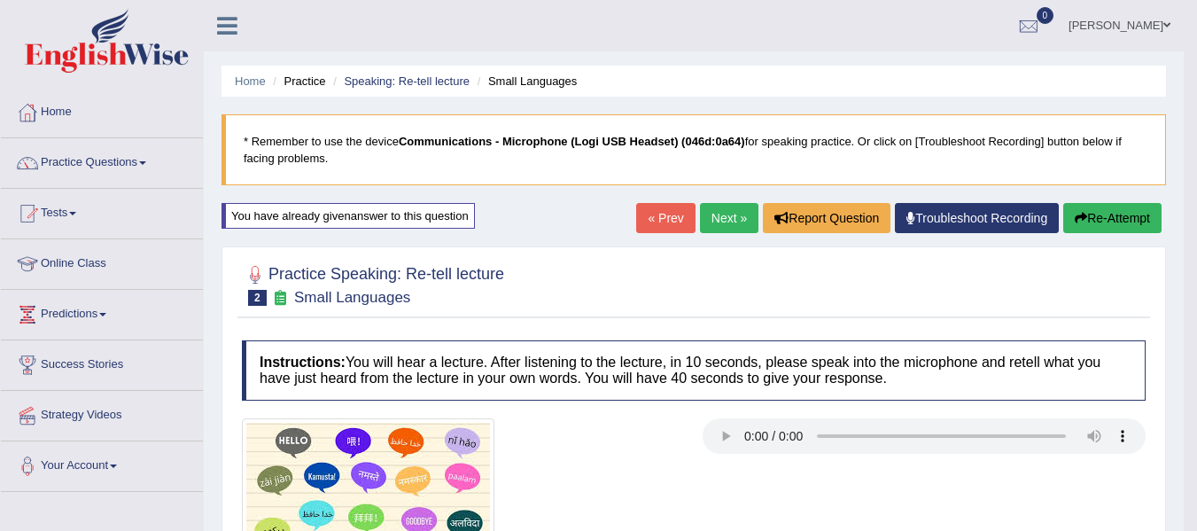
click at [1108, 219] on button "Re-Attempt" at bounding box center [1112, 218] width 98 height 30
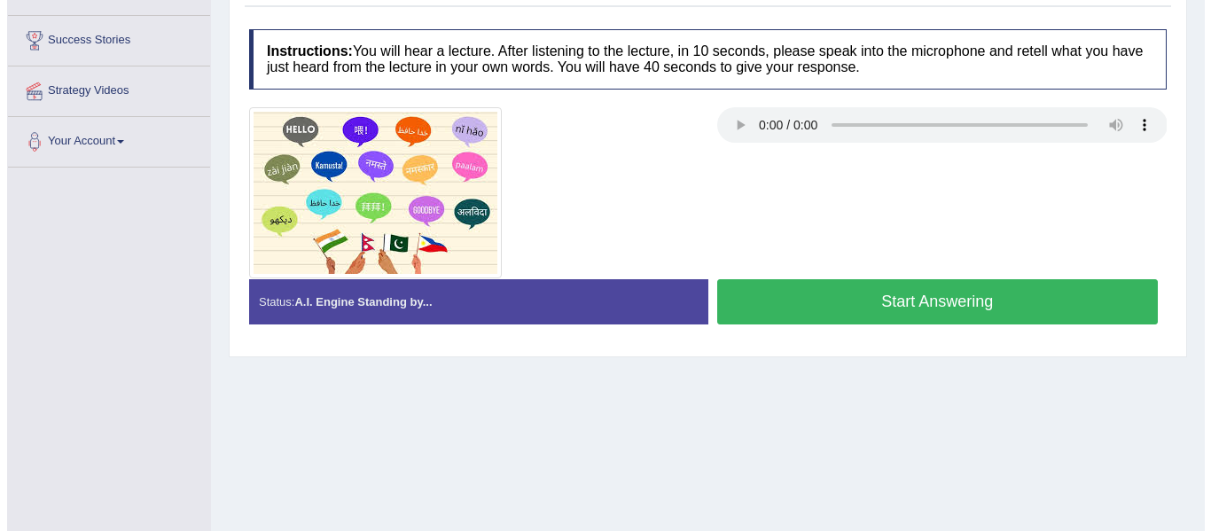
scroll to position [400, 0]
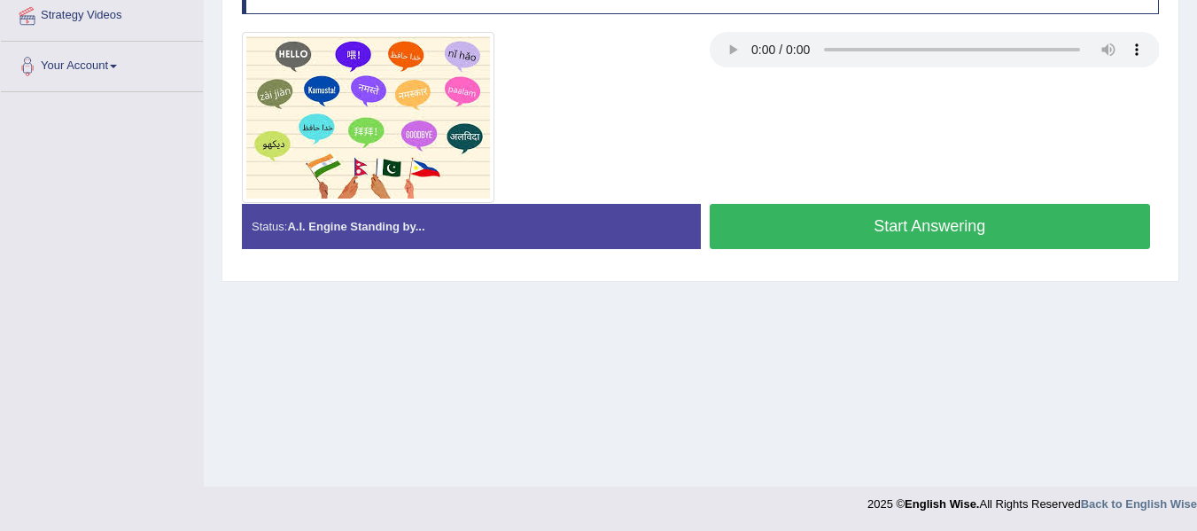
click at [880, 240] on button "Start Answering" at bounding box center [930, 226] width 441 height 45
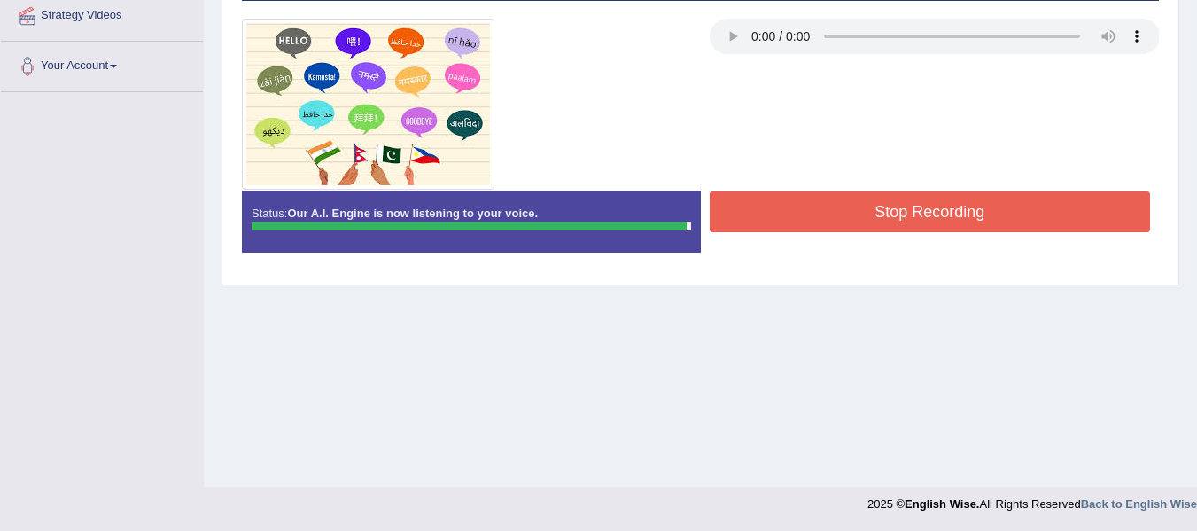
click at [895, 211] on button "Stop Recording" at bounding box center [930, 211] width 441 height 41
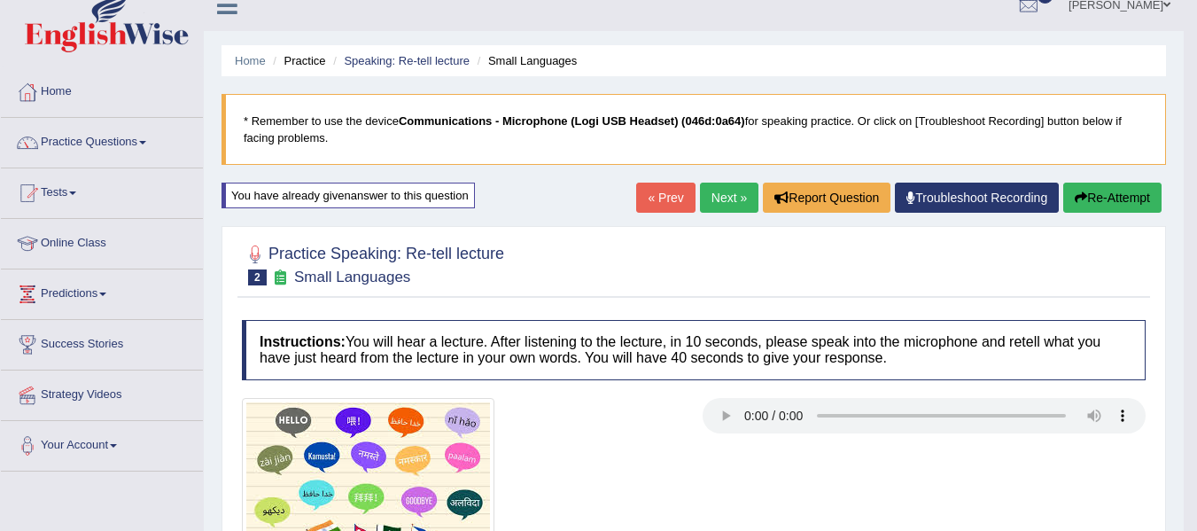
scroll to position [0, 0]
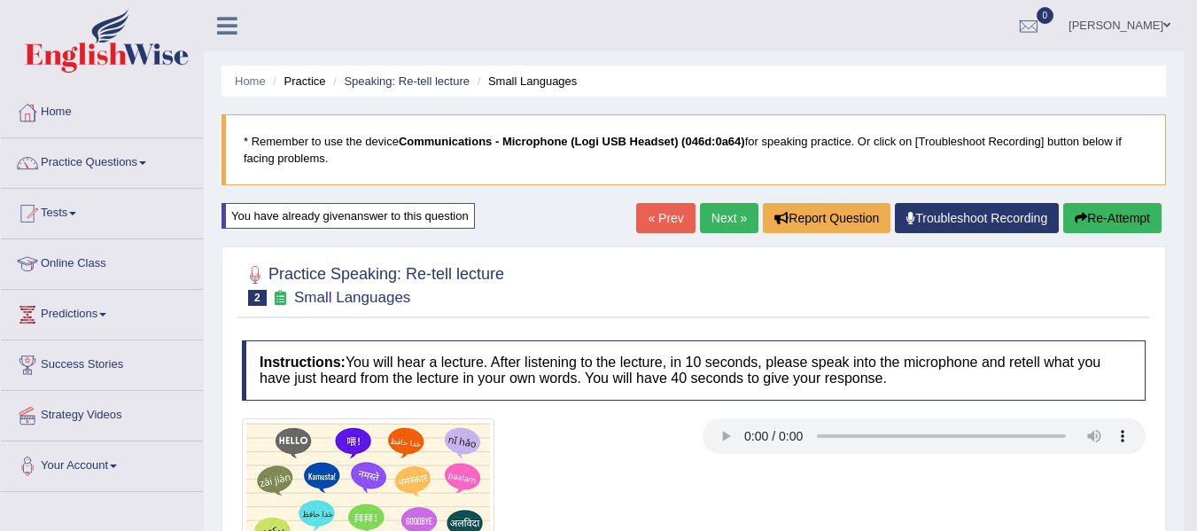
click at [709, 214] on link "Next »" at bounding box center [729, 218] width 58 height 30
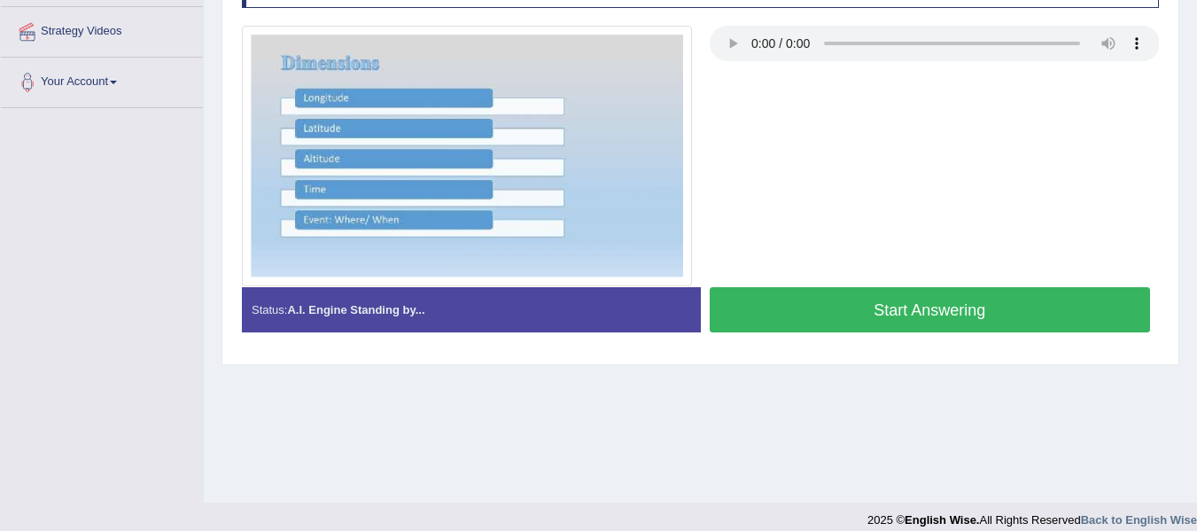
scroll to position [400, 0]
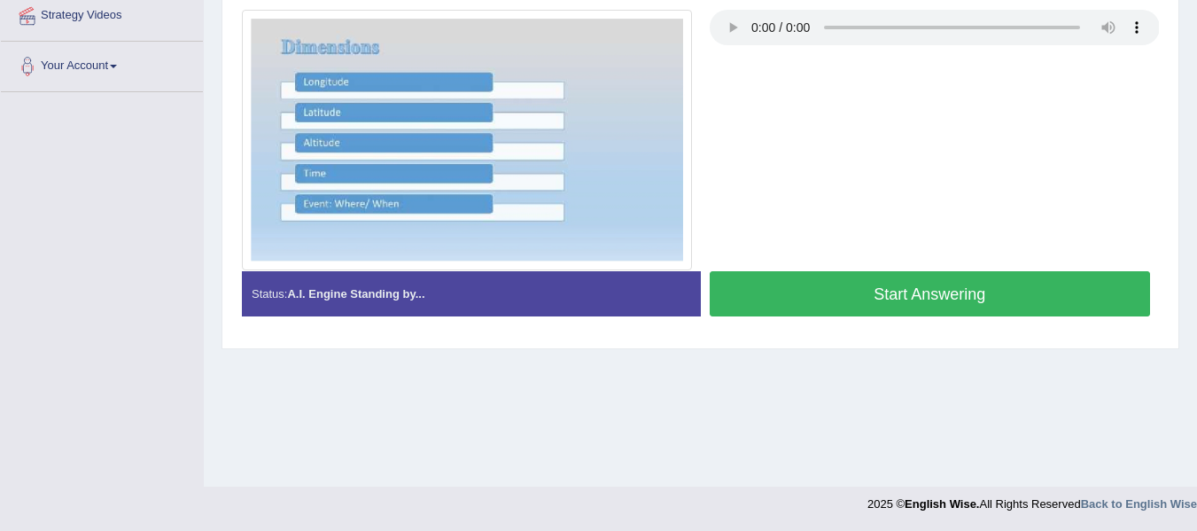
click at [966, 314] on button "Start Answering" at bounding box center [930, 293] width 441 height 45
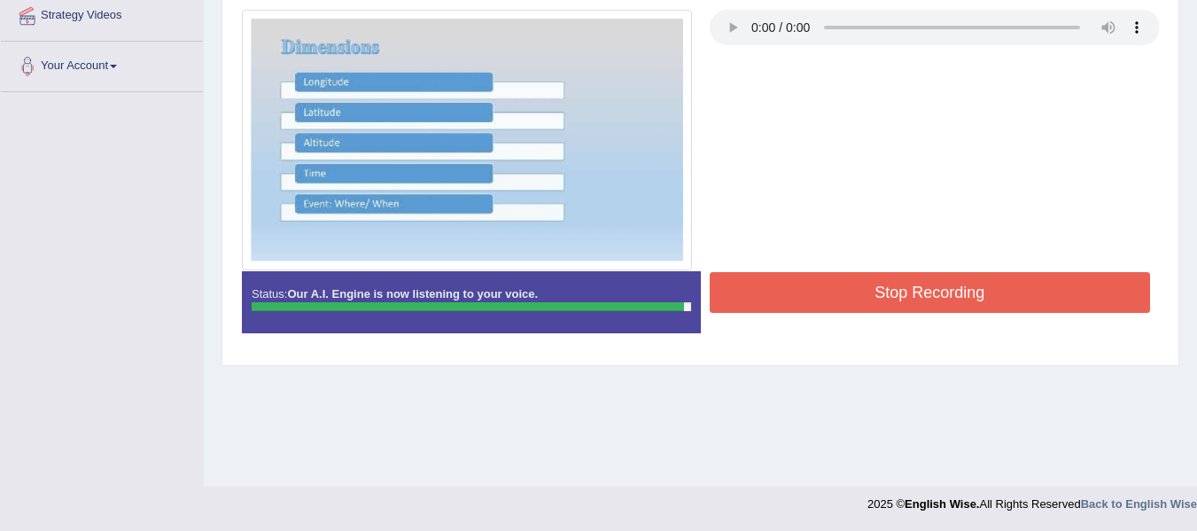
click at [969, 308] on button "Stop Recording" at bounding box center [930, 292] width 441 height 41
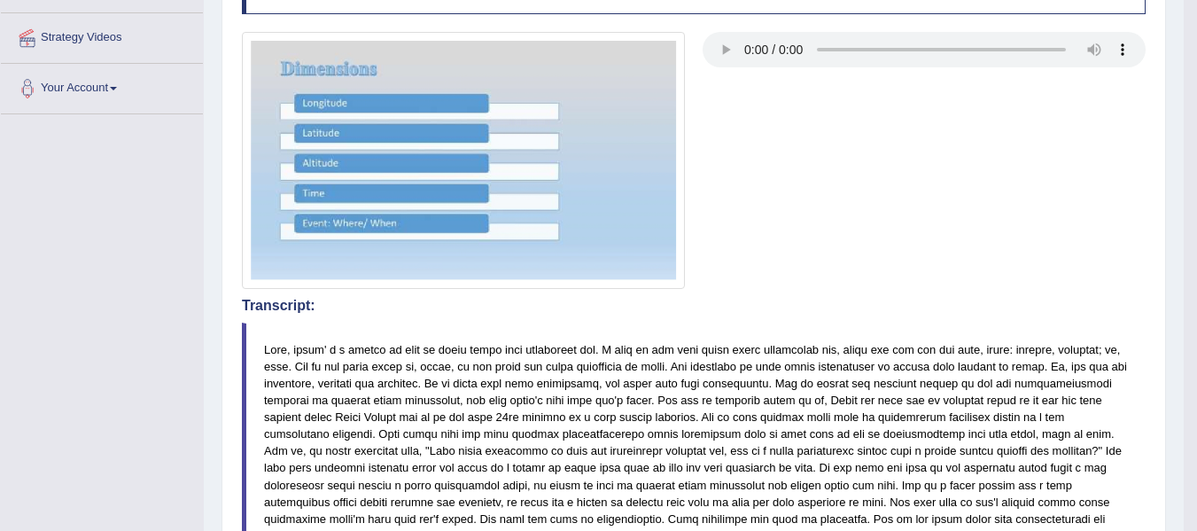
scroll to position [0, 0]
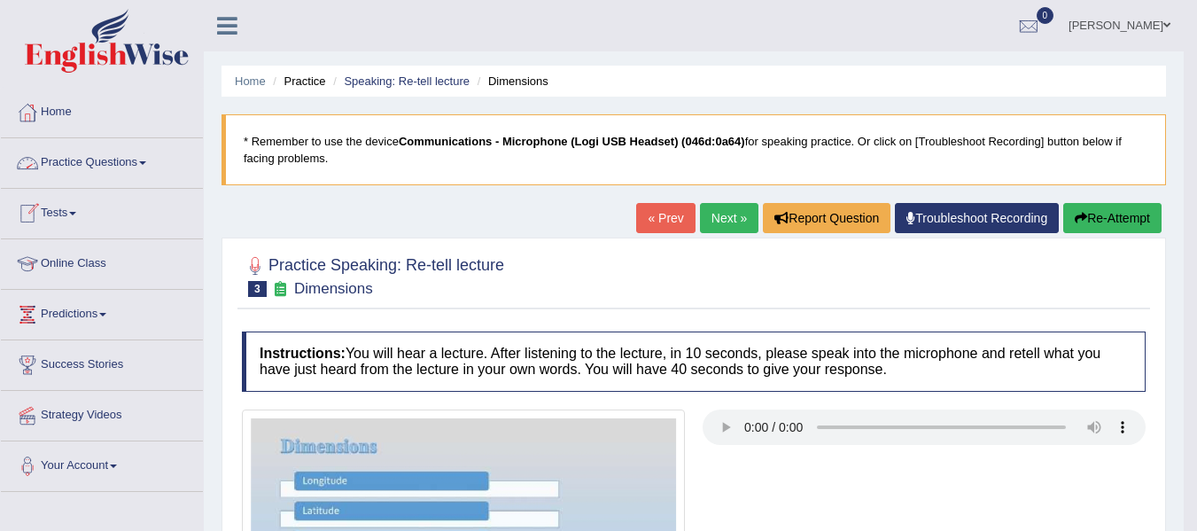
click at [482, 19] on div "[PERSON_NAME] Toggle navigation Username: Jsantiago Access Type: Online Subscri…" at bounding box center [694, 25] width 980 height 51
click at [68, 225] on link "Tests" at bounding box center [102, 211] width 202 height 44
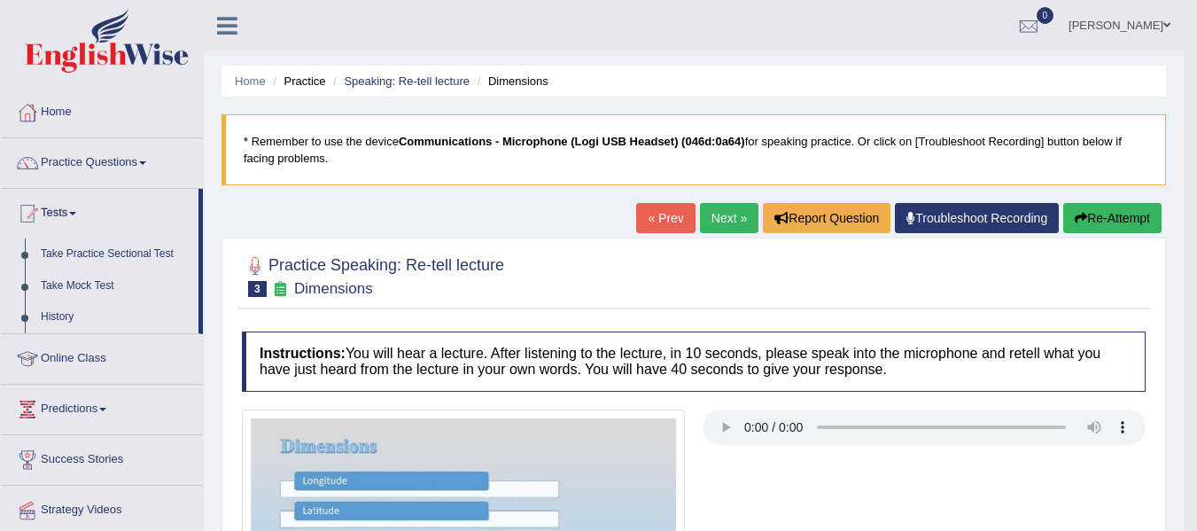
click at [710, 222] on link "Next »" at bounding box center [729, 218] width 58 height 30
click at [66, 101] on link "Home" at bounding box center [102, 110] width 202 height 44
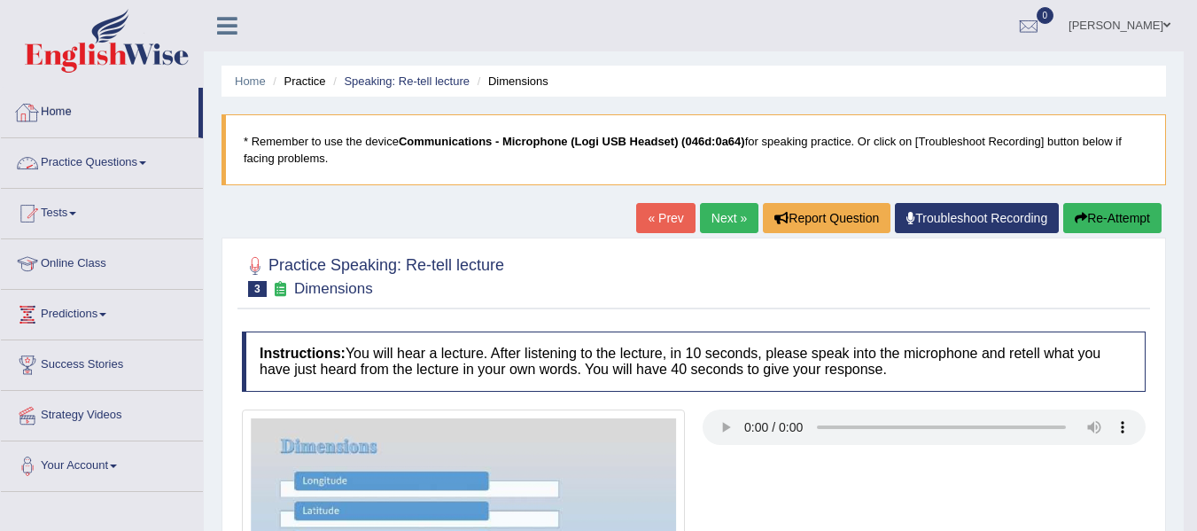
click at [71, 119] on link "Home" at bounding box center [100, 110] width 198 height 44
